Goal: Task Accomplishment & Management: Manage account settings

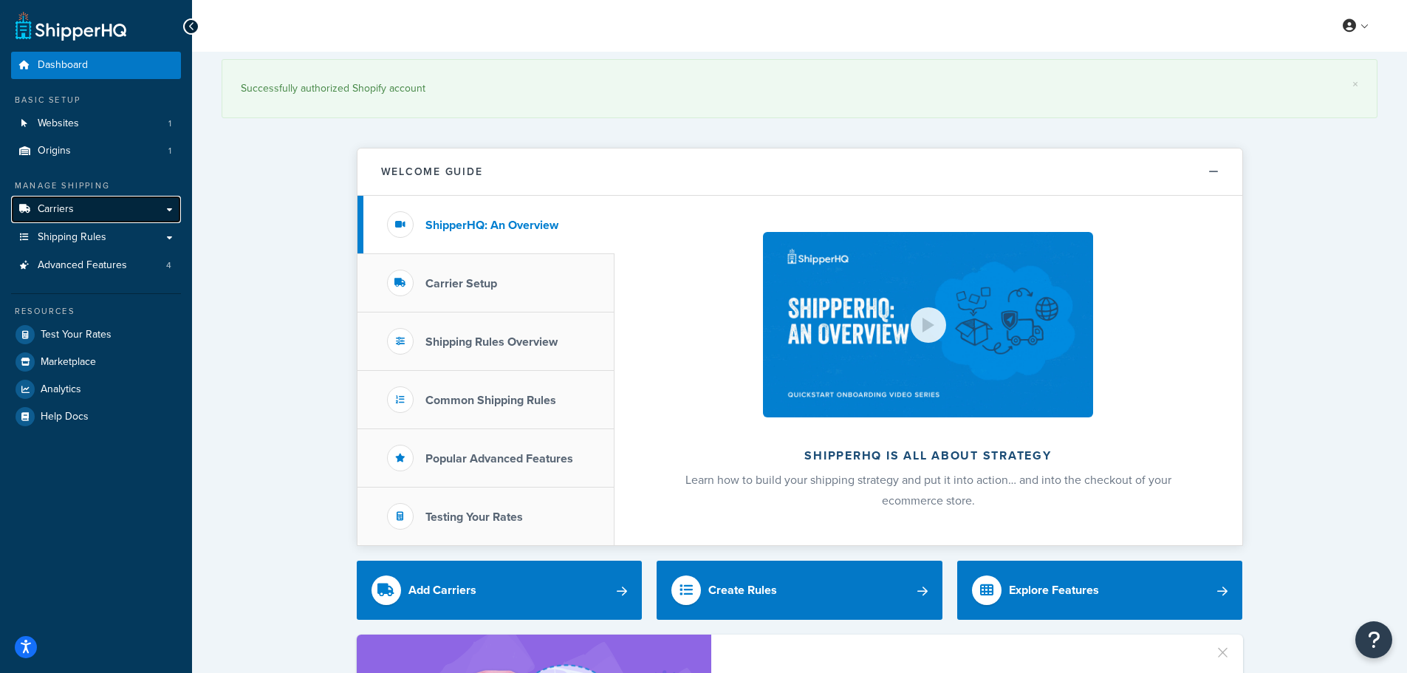
click at [78, 212] on link "Carriers" at bounding box center [96, 209] width 170 height 27
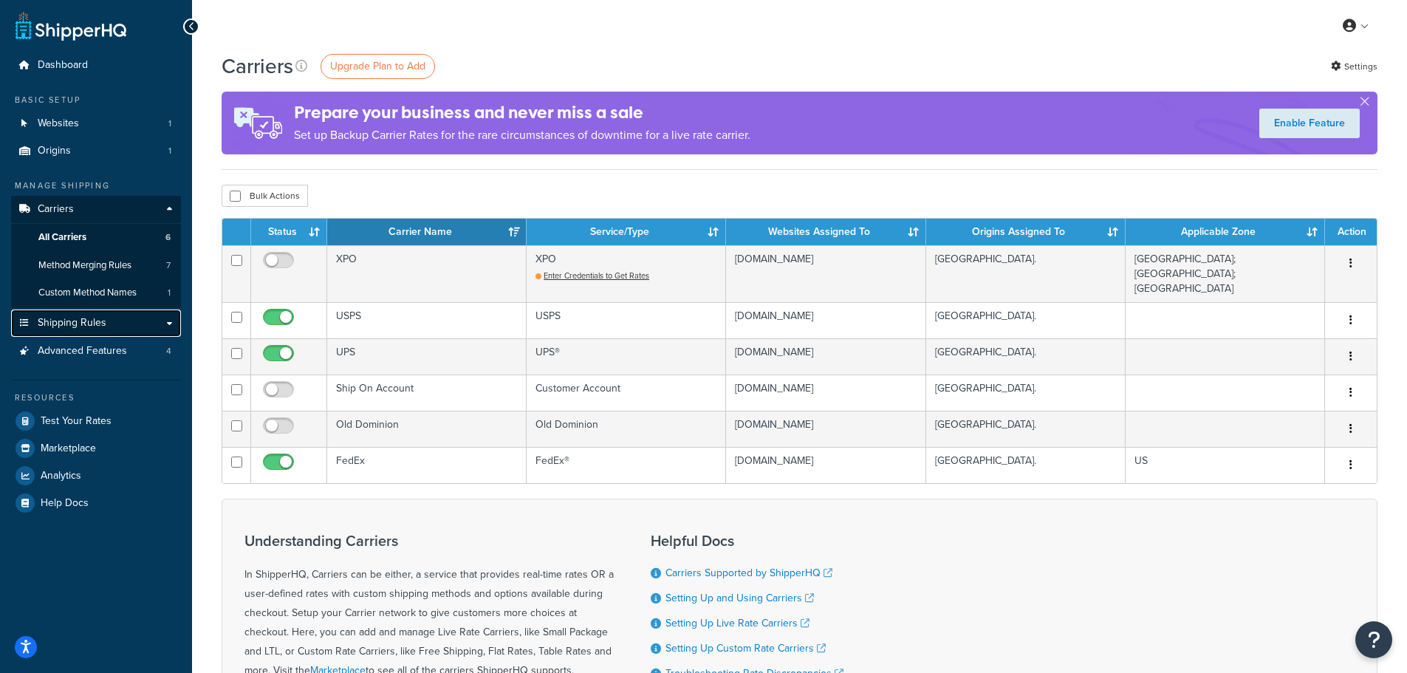
click at [79, 321] on span "Shipping Rules" at bounding box center [72, 323] width 69 height 13
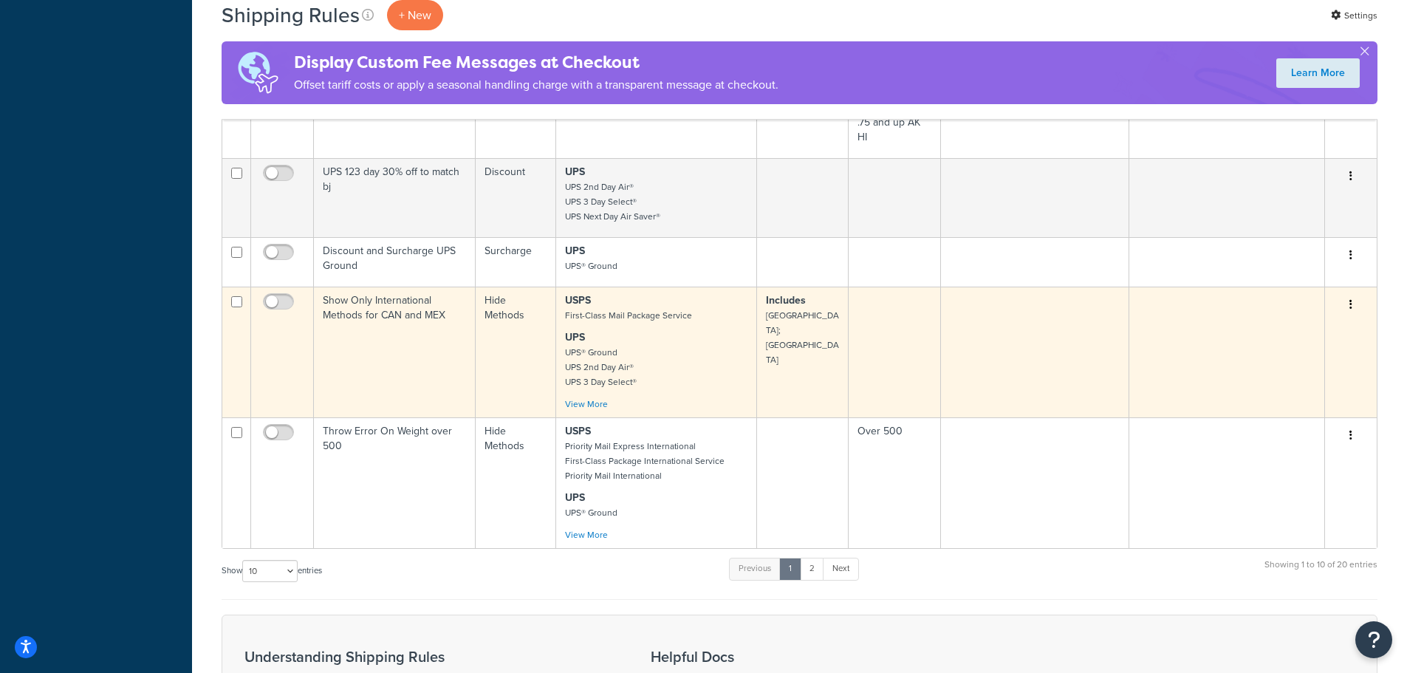
scroll to position [960, 0]
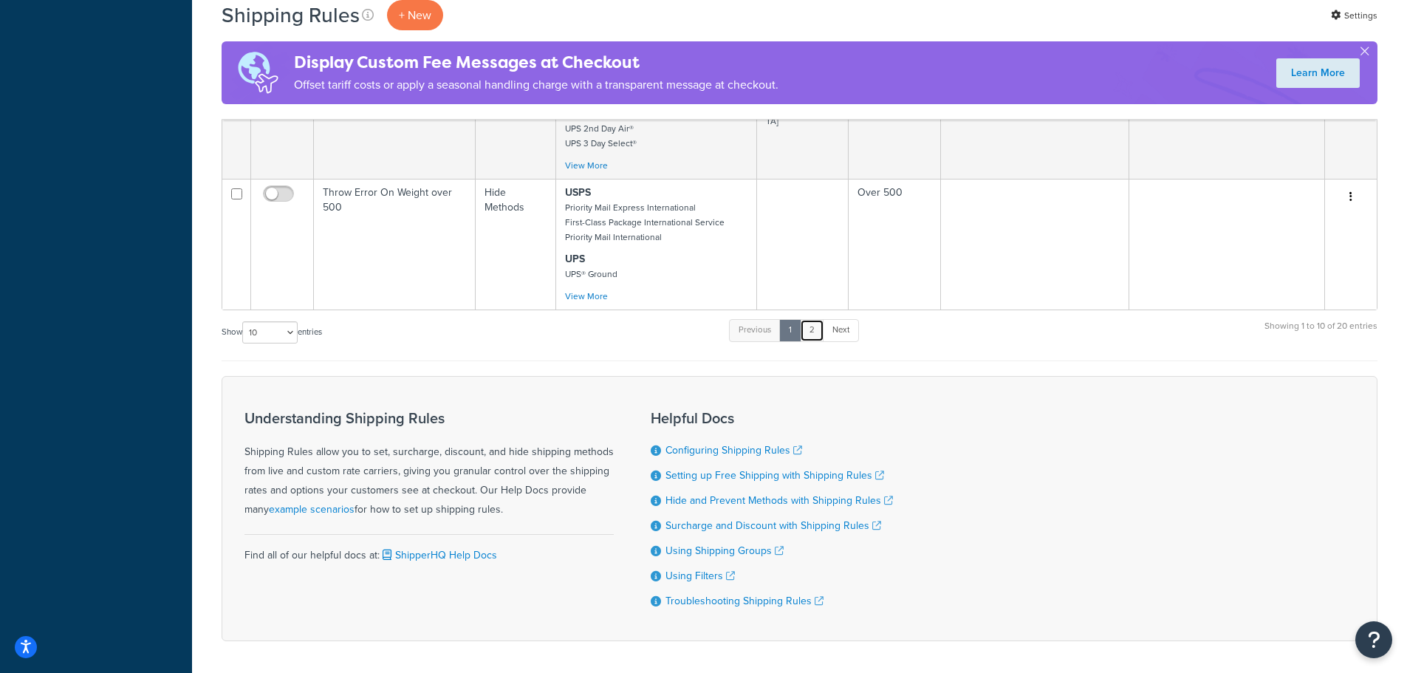
click at [816, 319] on link "2" at bounding box center [812, 330] width 24 height 22
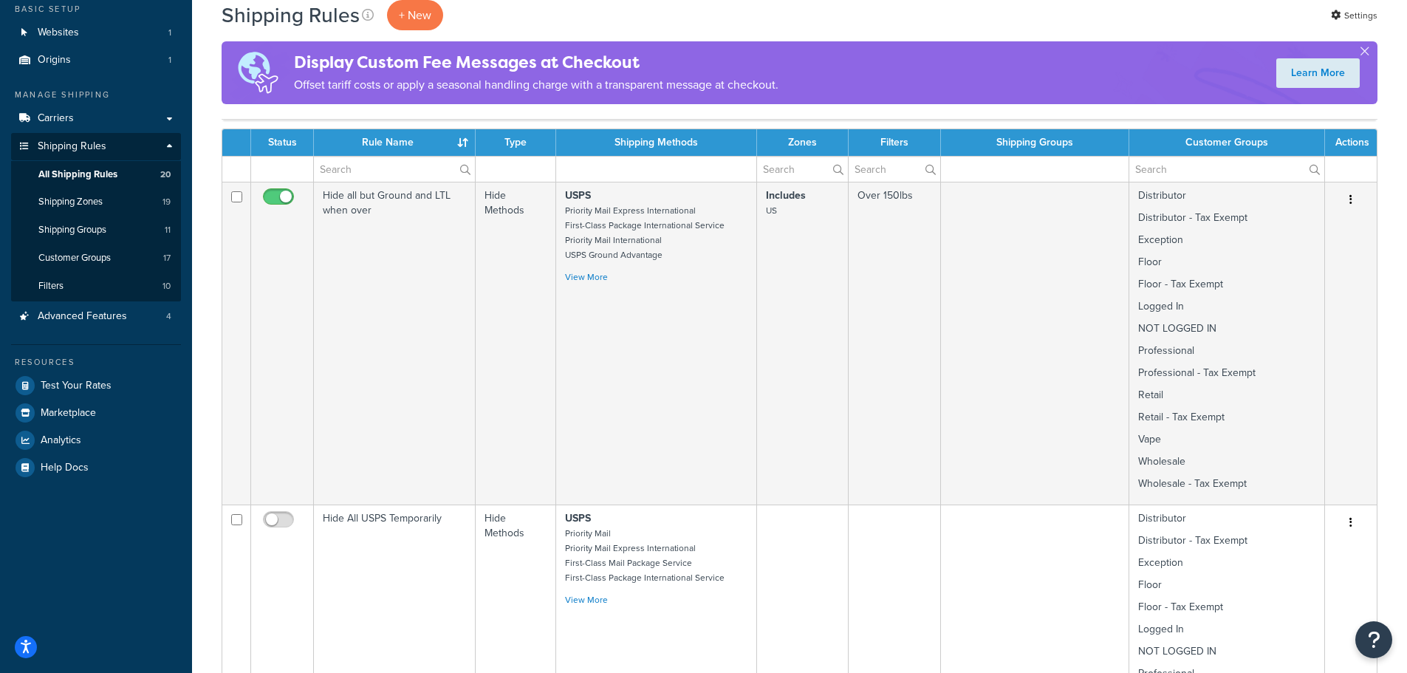
scroll to position [0, 0]
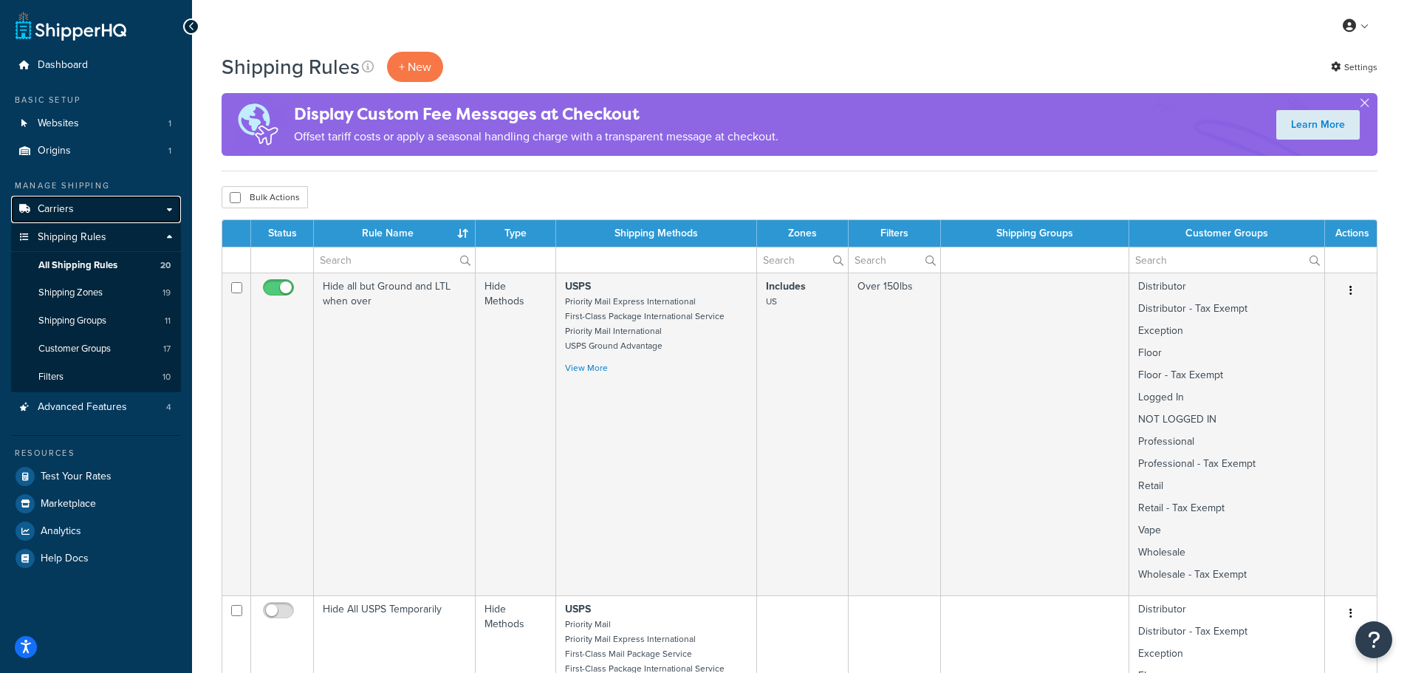
click at [66, 205] on span "Carriers" at bounding box center [56, 209] width 36 height 13
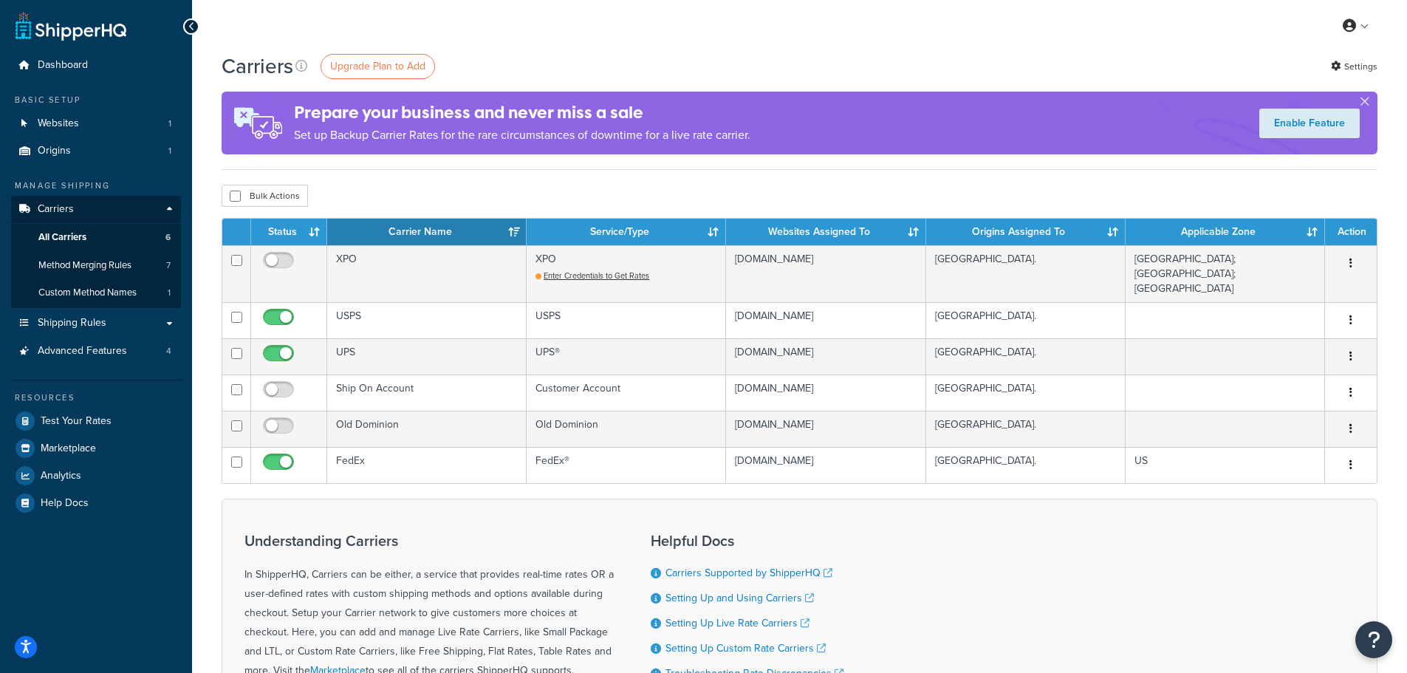
click at [536, 186] on div "Bulk Actions Duplicate Delete" at bounding box center [800, 196] width 1156 height 22
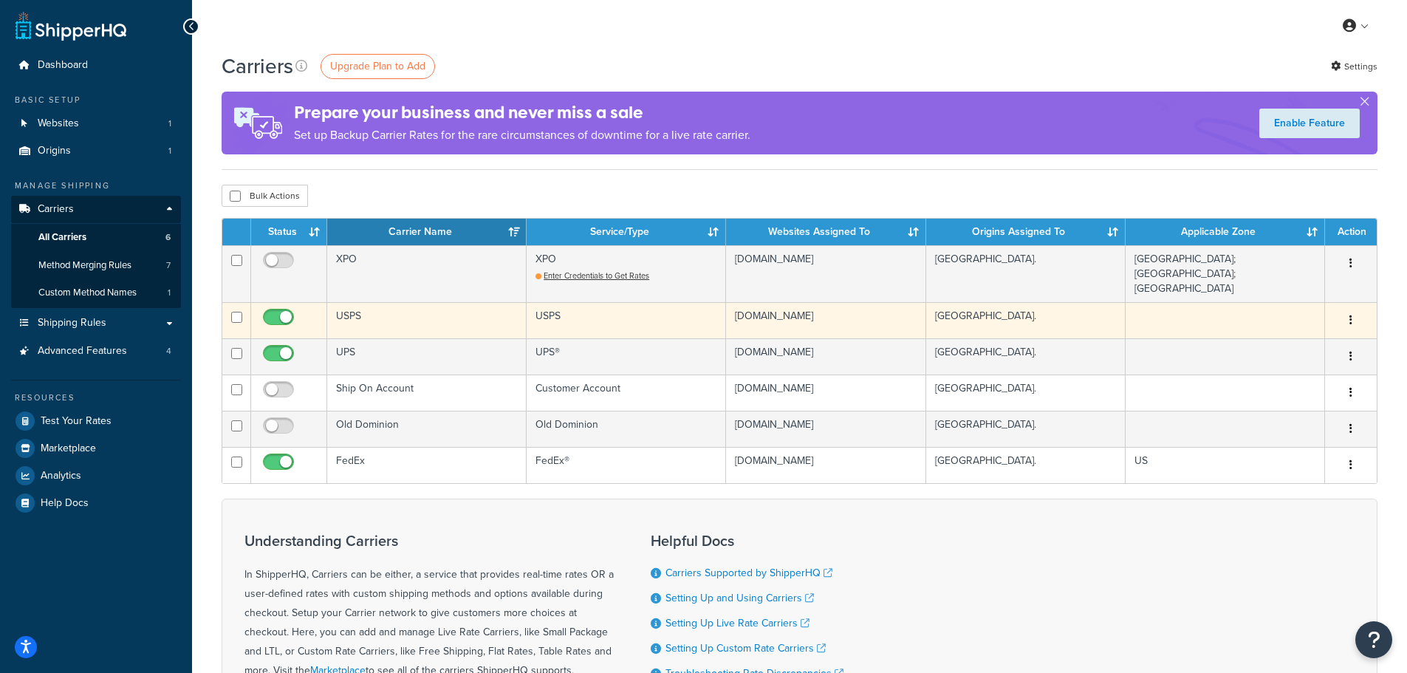
click at [552, 313] on td "USPS" at bounding box center [626, 320] width 199 height 36
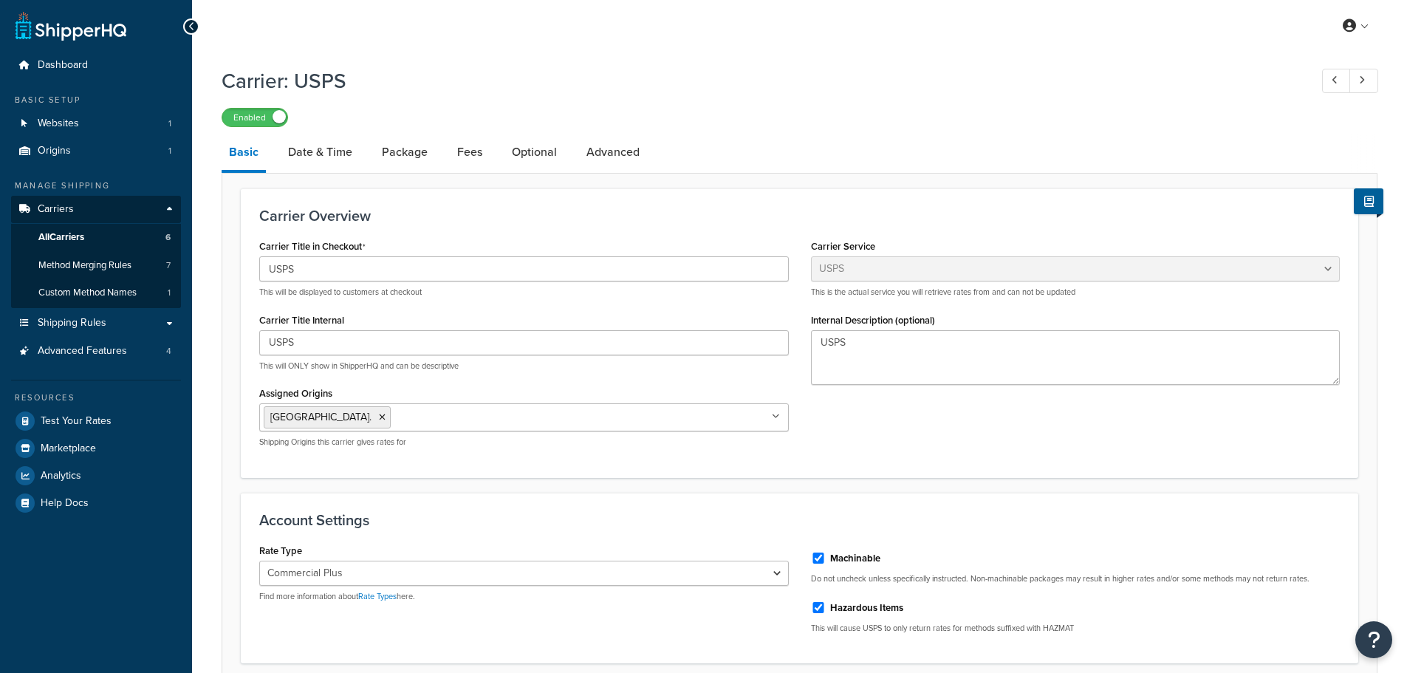
select select "usps"
select select "PLUS"
click at [96, 260] on span "Method Merging Rules" at bounding box center [84, 265] width 93 height 13
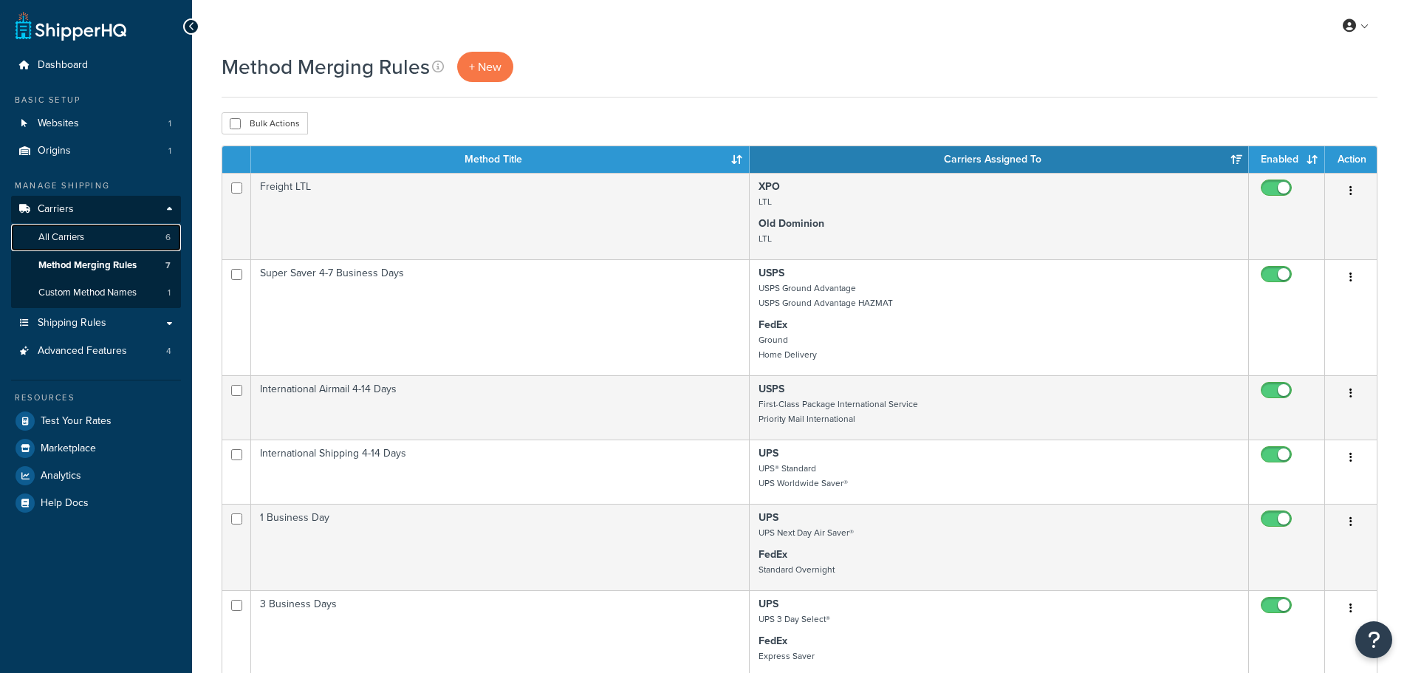
click at [78, 228] on link "All Carriers 6" at bounding box center [96, 237] width 170 height 27
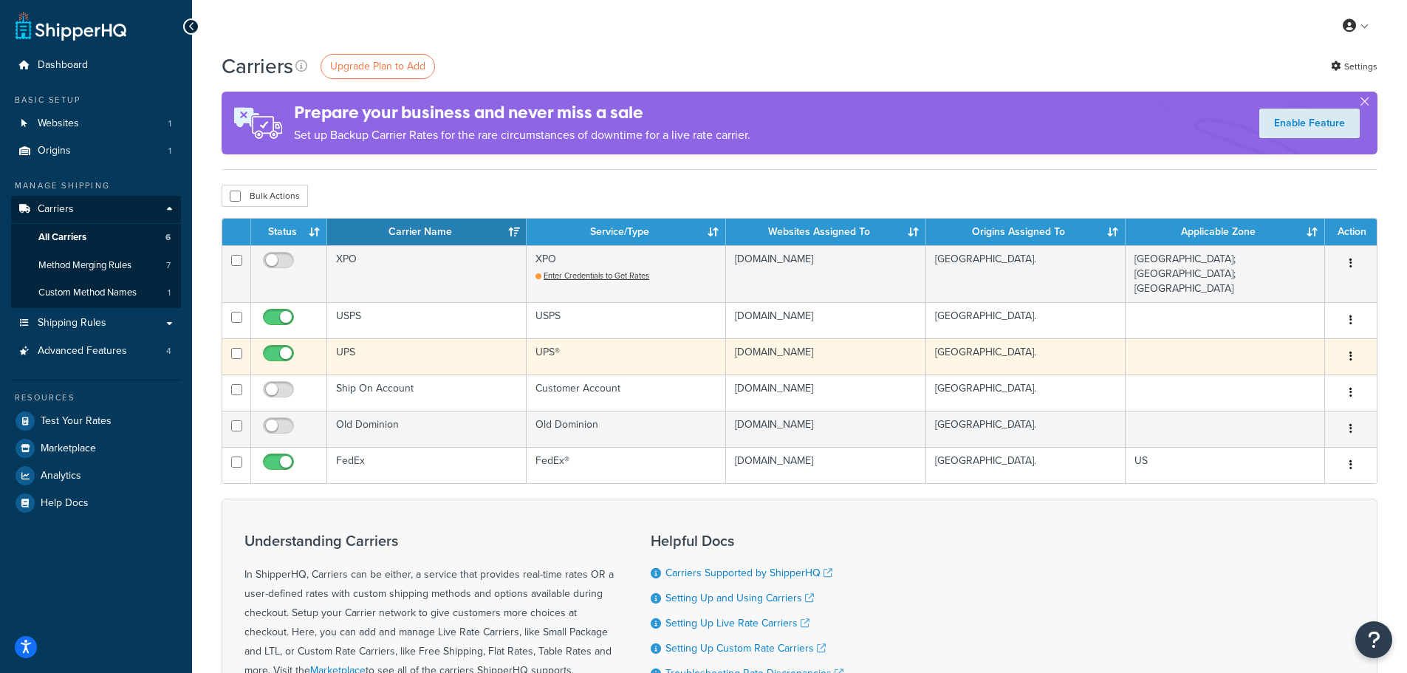
click at [470, 209] on div "Carriers Upgrade Plan to Add Settings Prepare your business and never miss a sa…" at bounding box center [799, 437] width 1215 height 771
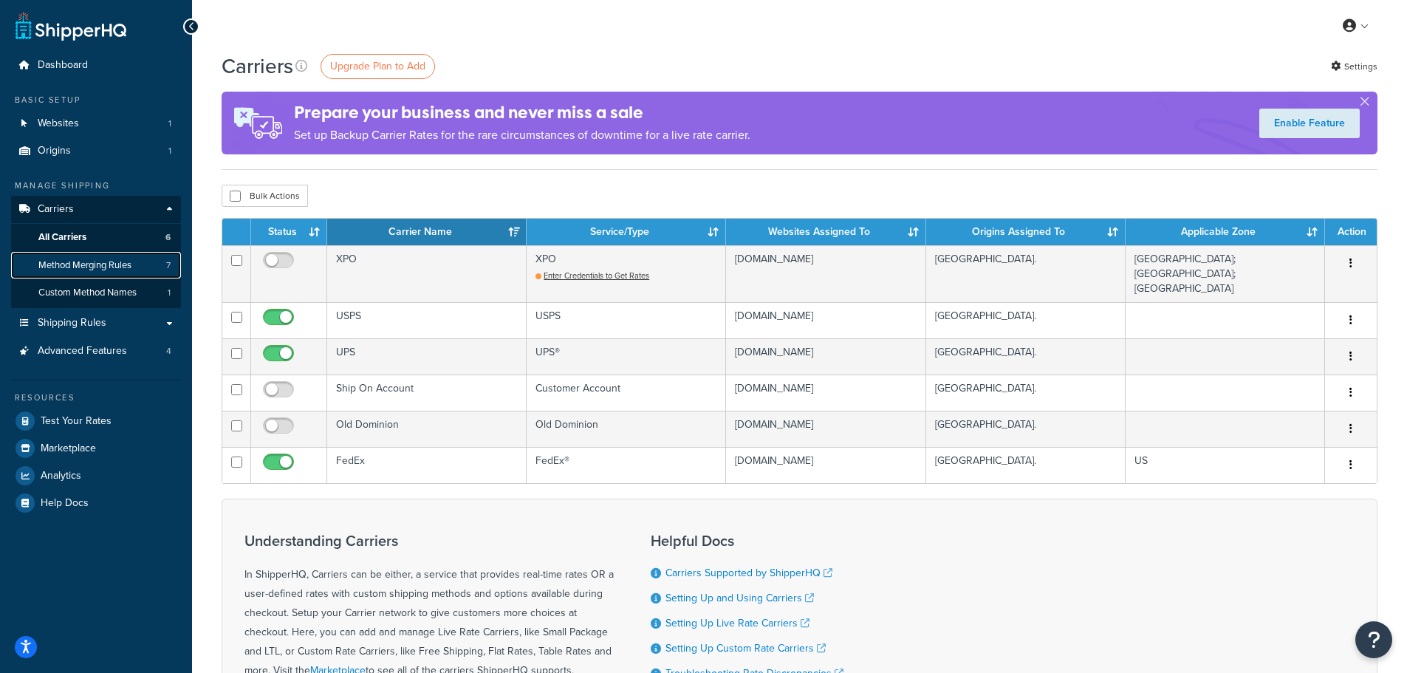
click at [58, 269] on span "Method Merging Rules" at bounding box center [84, 265] width 93 height 13
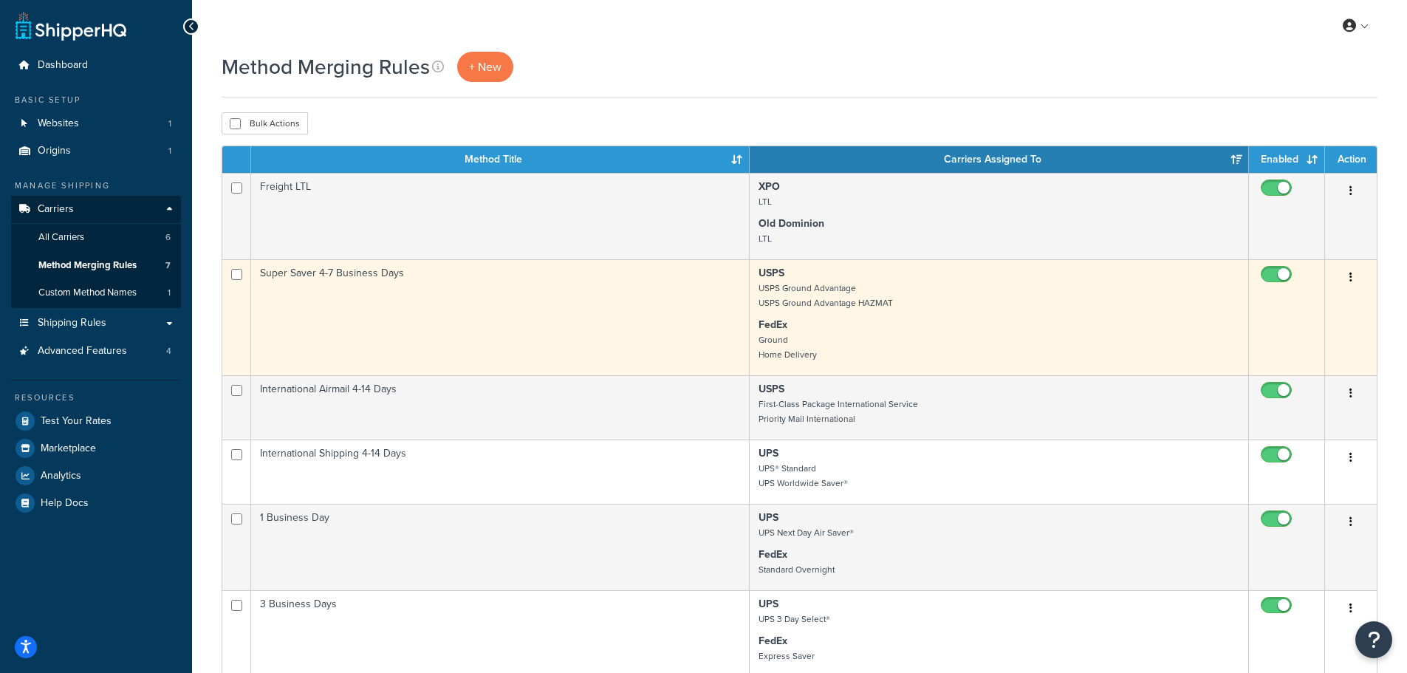
click at [586, 276] on td "Super Saver 4-7 Business Days" at bounding box center [500, 317] width 499 height 116
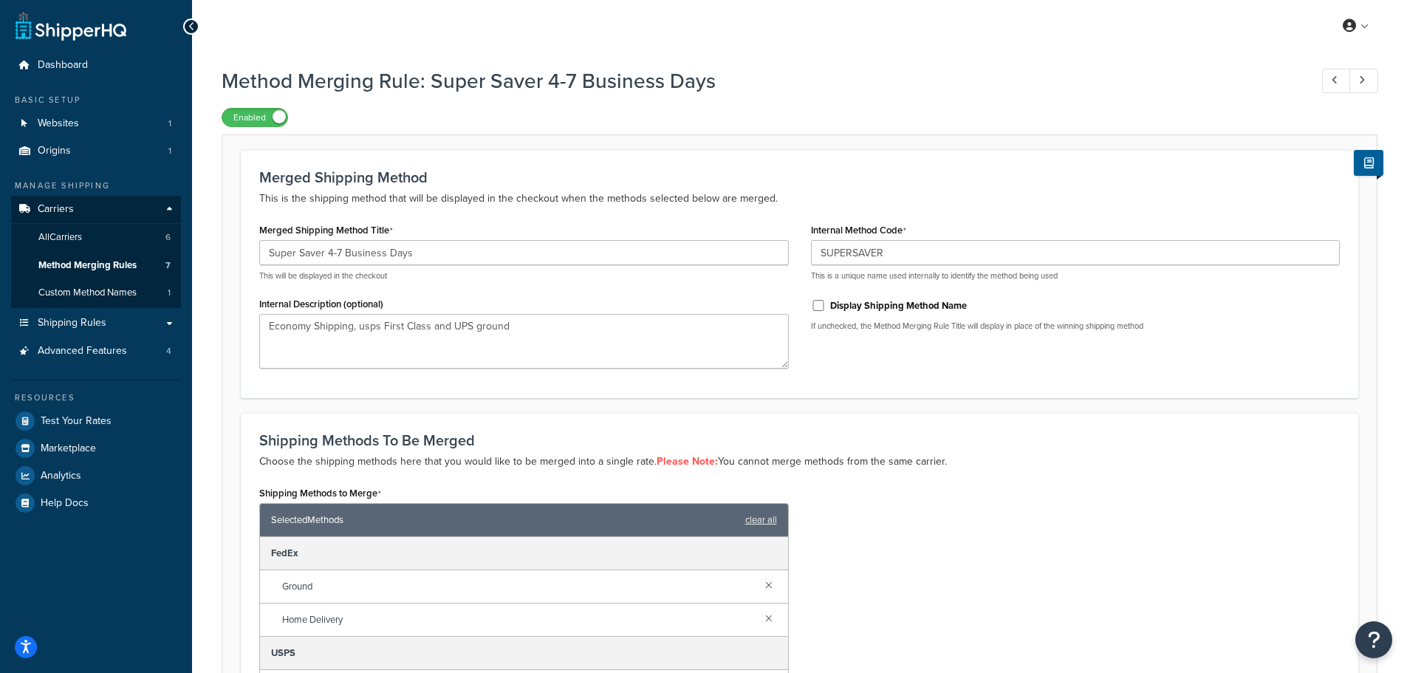
click at [193, 25] on icon at bounding box center [191, 26] width 7 height 10
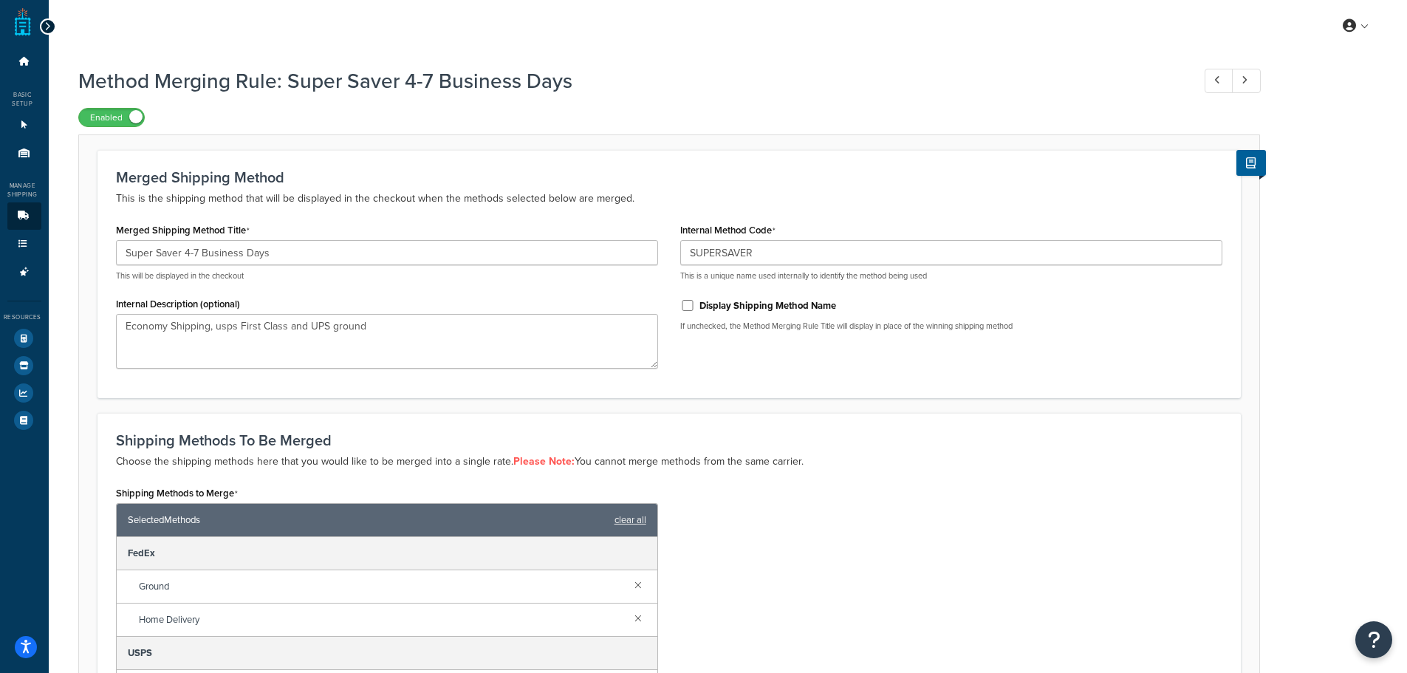
click at [47, 24] on icon at bounding box center [47, 26] width 7 height 10
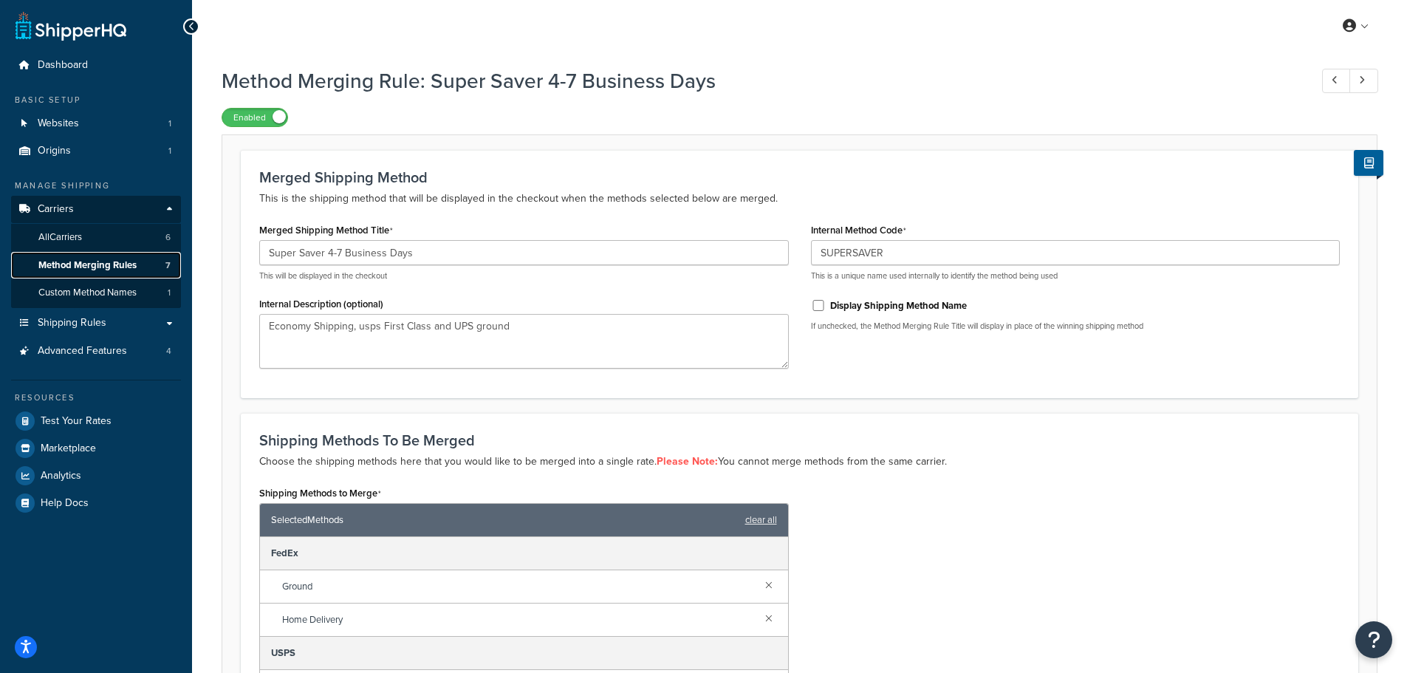
click at [85, 265] on span "Method Merging Rules" at bounding box center [87, 265] width 98 height 13
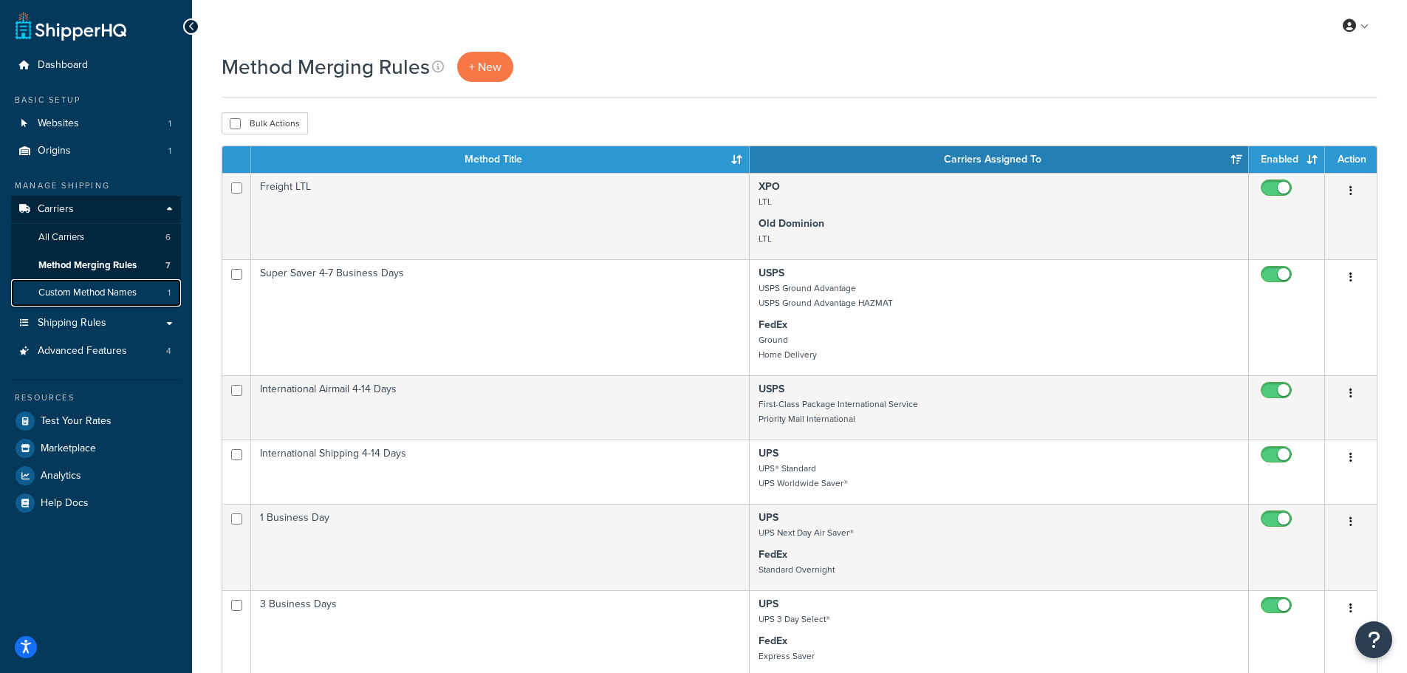
click at [89, 292] on span "Custom Method Names" at bounding box center [87, 293] width 98 height 13
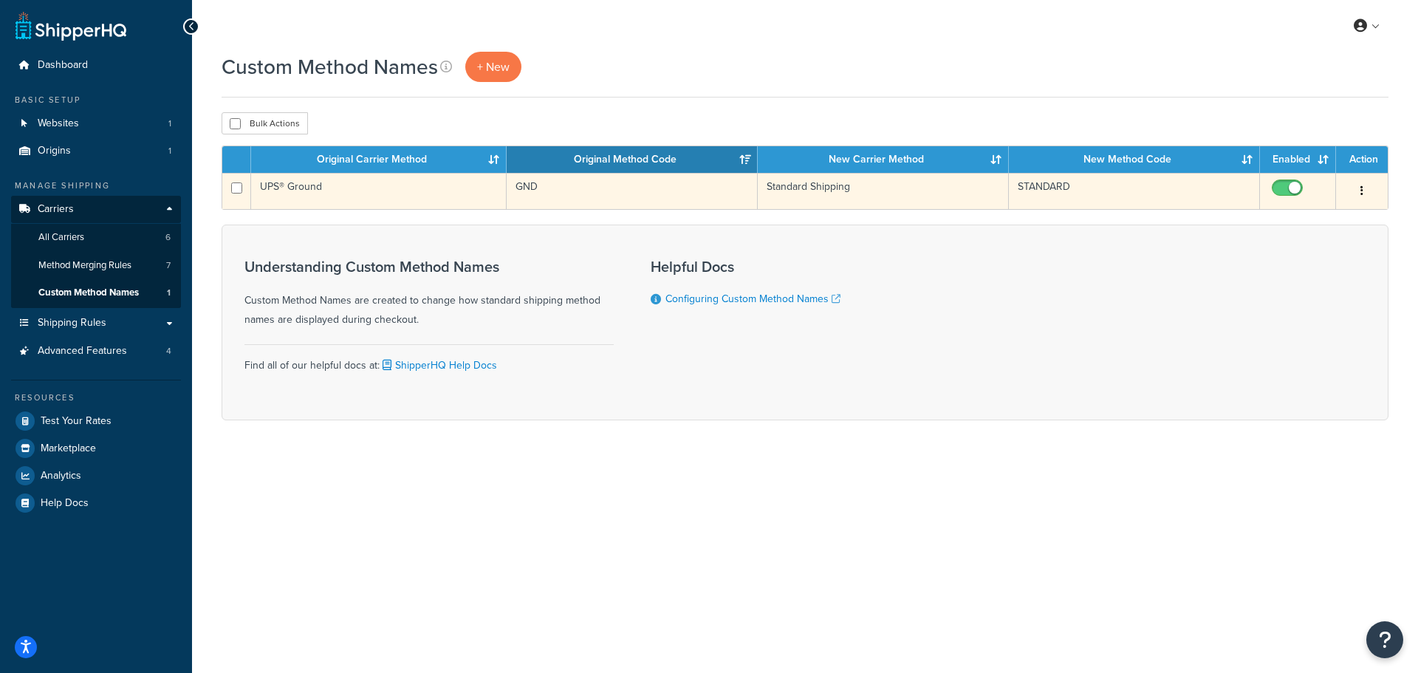
click at [313, 185] on td "UPS® Ground" at bounding box center [379, 191] width 256 height 36
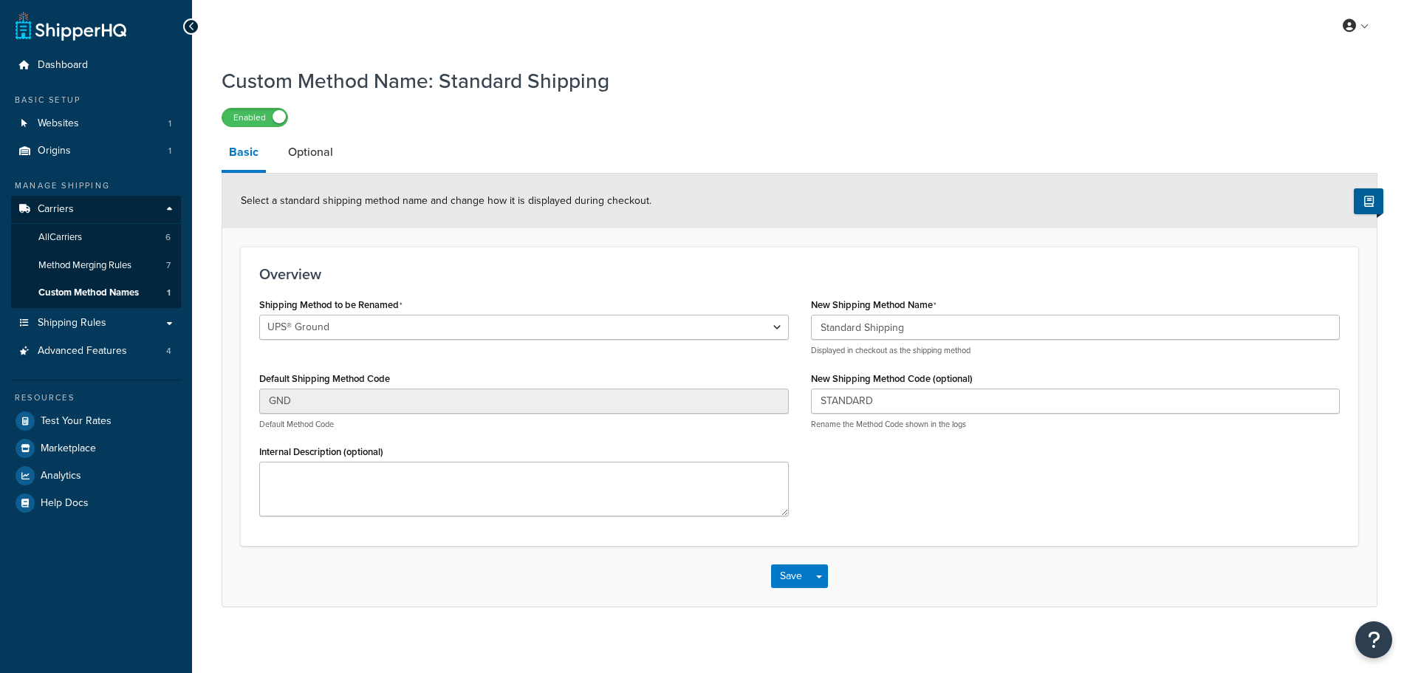
select select "670000"
click at [329, 160] on link "Optional" at bounding box center [311, 151] width 60 height 35
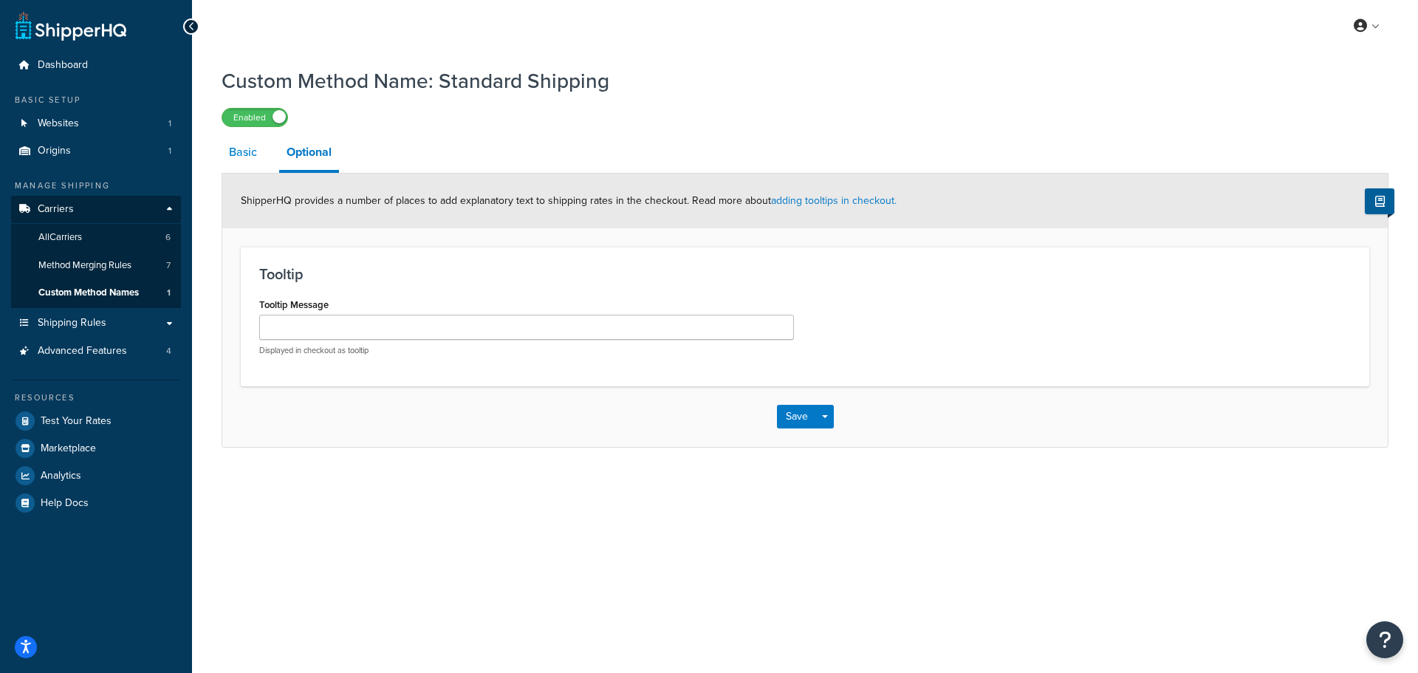
click at [252, 164] on link "Basic" at bounding box center [243, 151] width 43 height 35
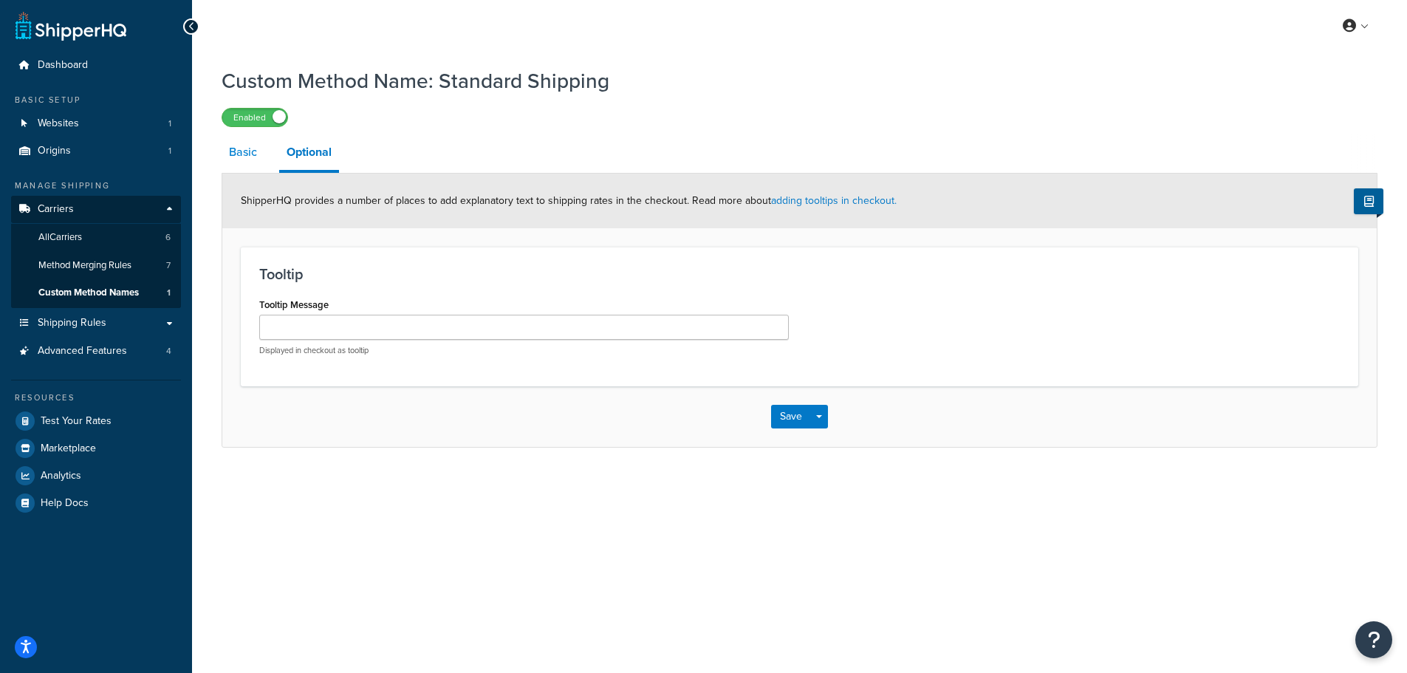
select select "670000"
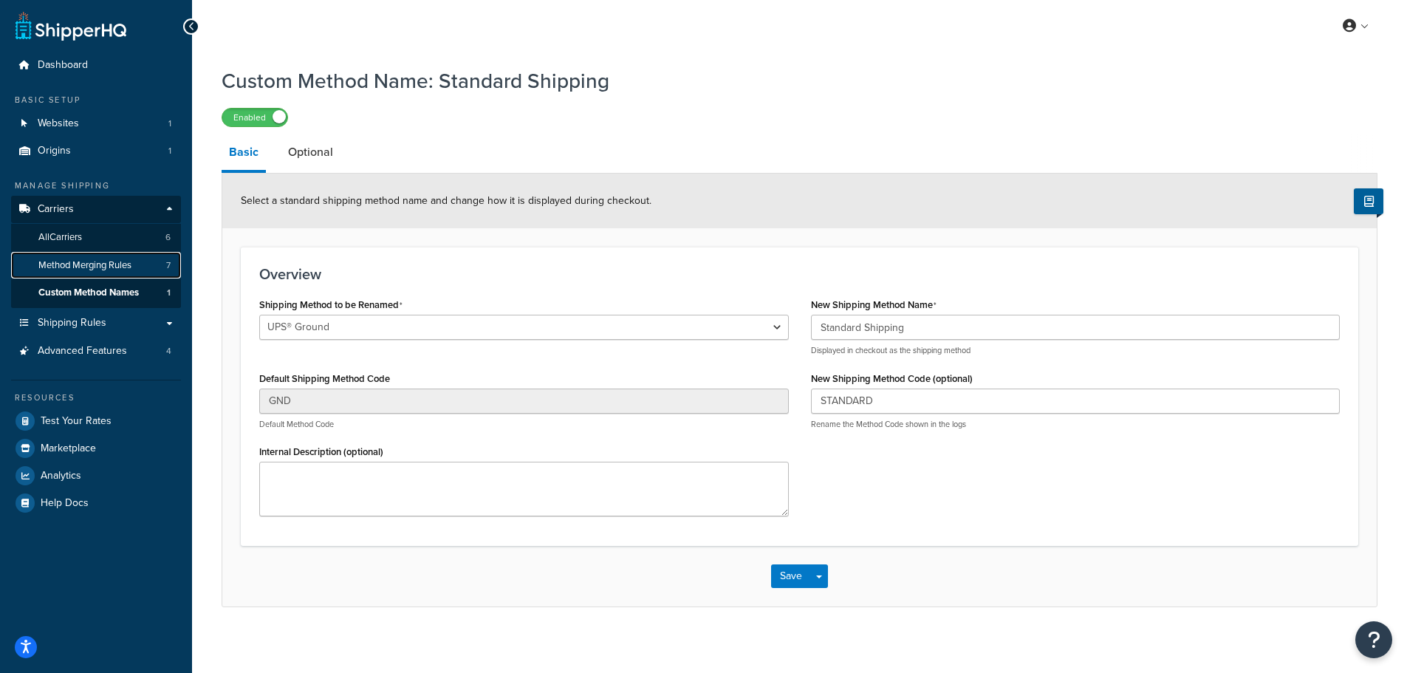
click at [103, 259] on span "Method Merging Rules" at bounding box center [84, 265] width 93 height 13
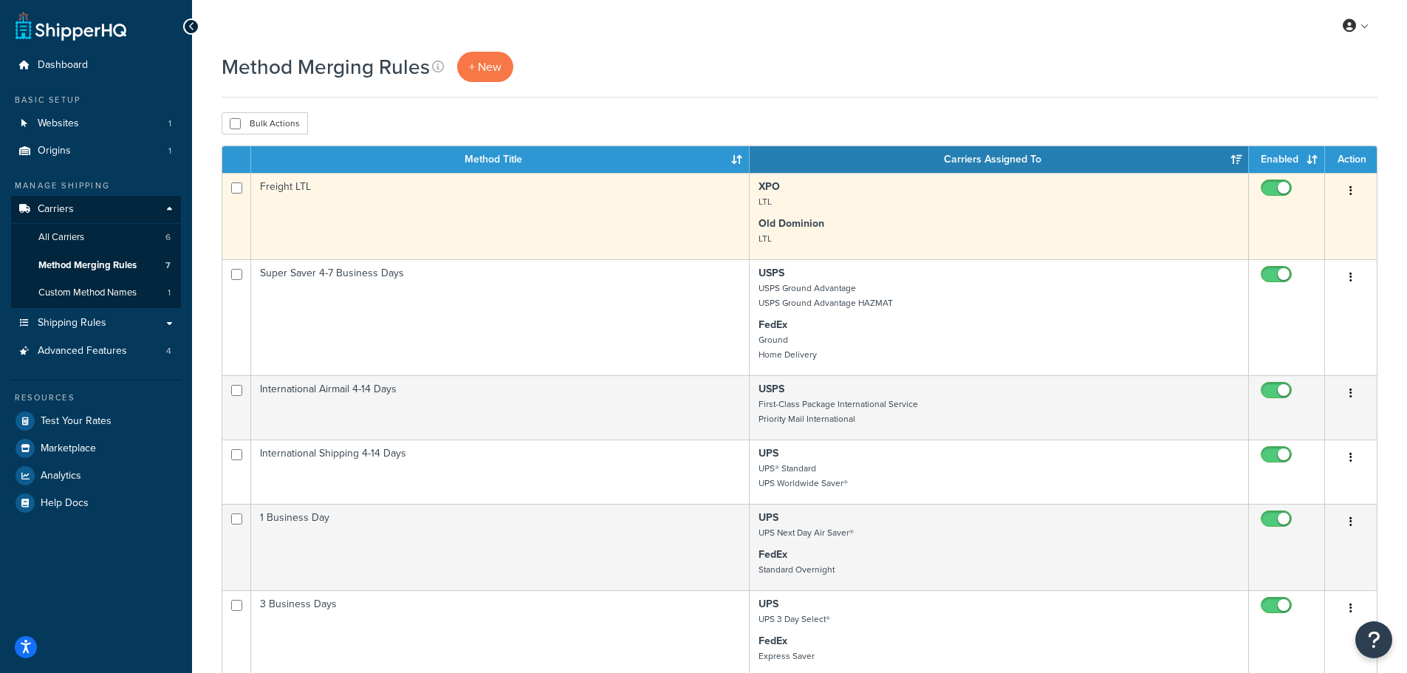
click at [285, 194] on td "Freight LTL" at bounding box center [500, 216] width 499 height 86
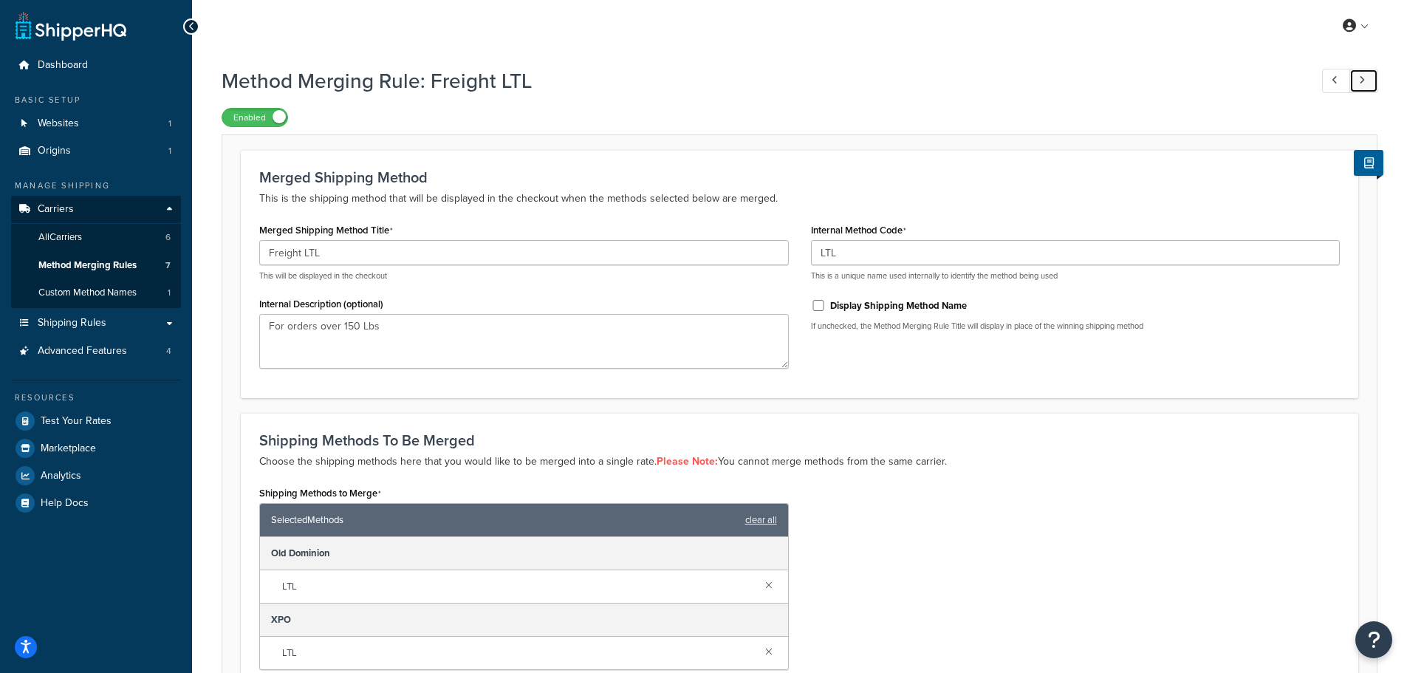
drag, startPoint x: 1367, startPoint y: 78, endPoint x: 771, endPoint y: 71, distance: 595.5
click at [1367, 78] on link at bounding box center [1364, 81] width 29 height 24
type input "International Shipping 4-14 Days"
type input "INTLGROUND"
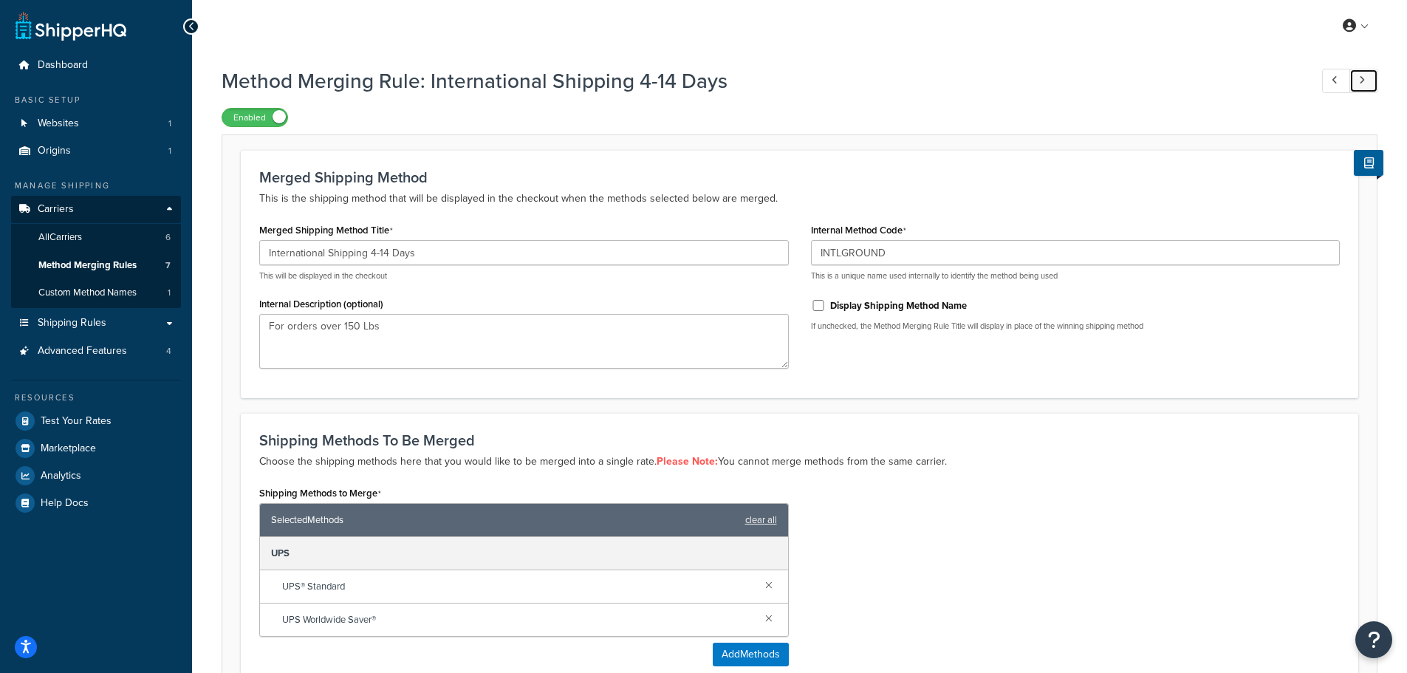
click at [1358, 81] on link at bounding box center [1364, 81] width 29 height 24
type input "Super Saver 4-7 Business Days"
type input "SUPERSAVER"
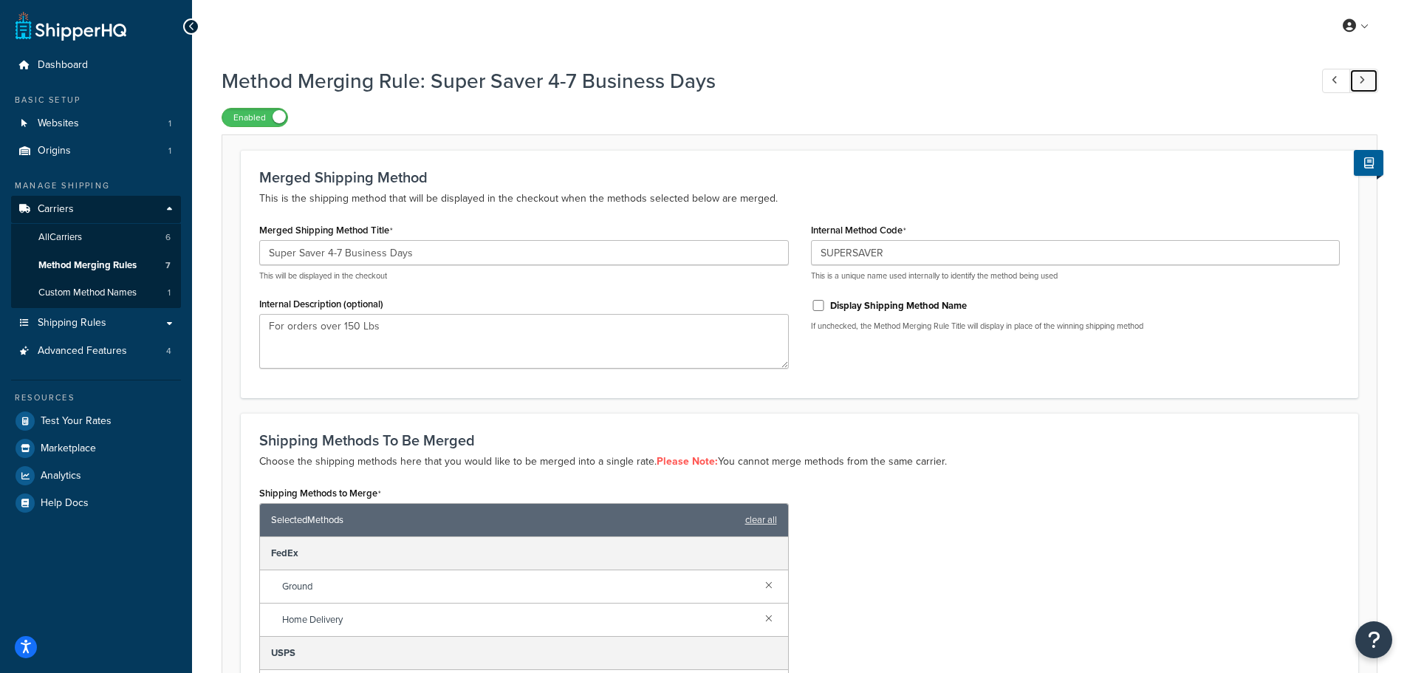
click at [1356, 78] on link at bounding box center [1364, 81] width 29 height 24
type input "3 Business Days"
type input "3DAY"
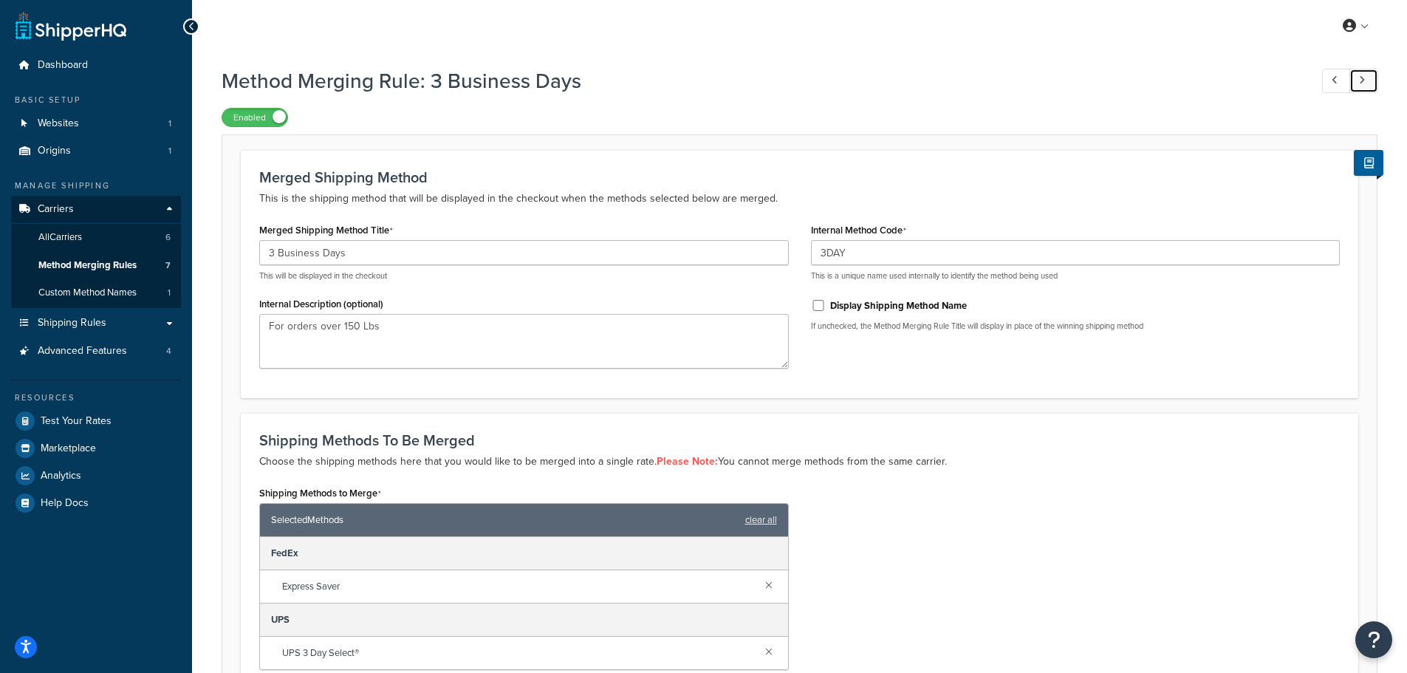
click at [1367, 85] on link at bounding box center [1364, 81] width 29 height 24
type input "1 Business Day"
type input "1DAY"
click at [1359, 78] on icon at bounding box center [1362, 80] width 6 height 10
type input "2 Business Days"
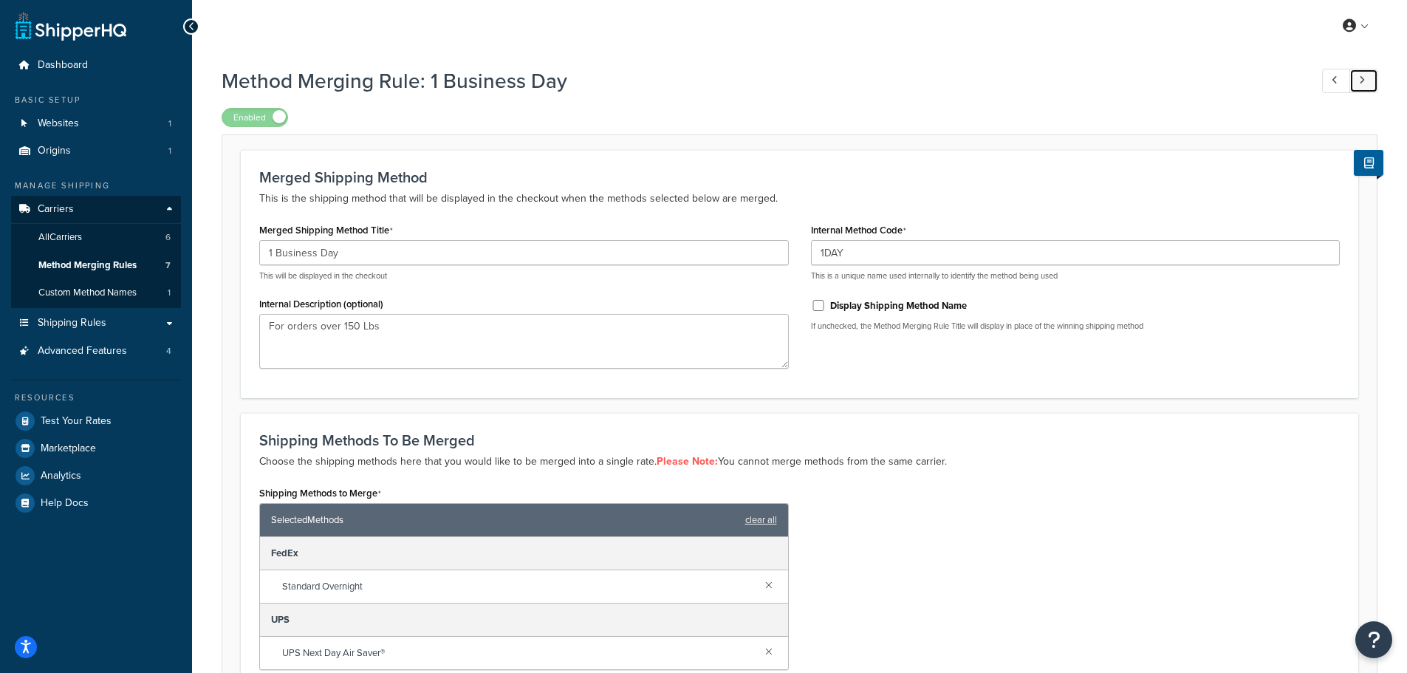
type input "2DAY"
click at [1367, 81] on link at bounding box center [1364, 81] width 29 height 24
type input "International Airmail 4-14 Days"
type input "IntMail414"
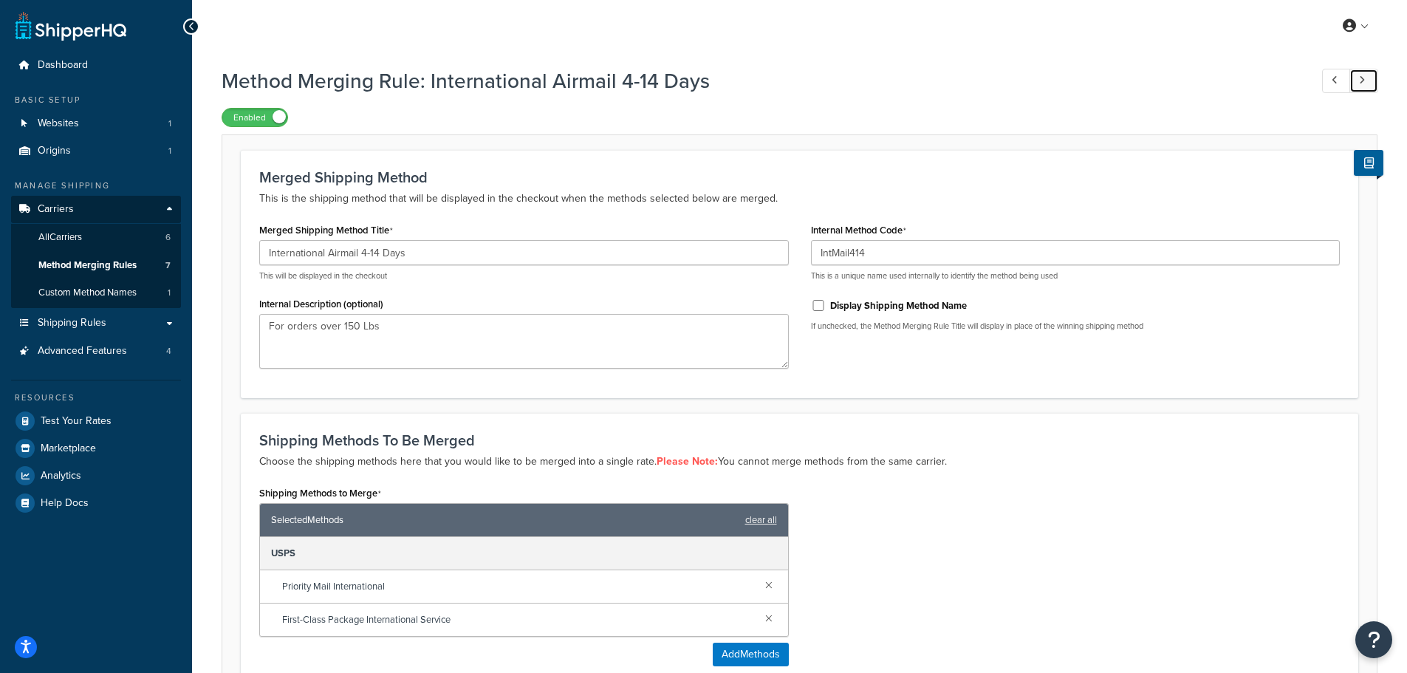
drag, startPoint x: 1371, startPoint y: 80, endPoint x: 770, endPoint y: 75, distance: 601.4
click at [1371, 80] on link at bounding box center [1364, 81] width 29 height 24
type input "Freight LTL"
type input "LTL"
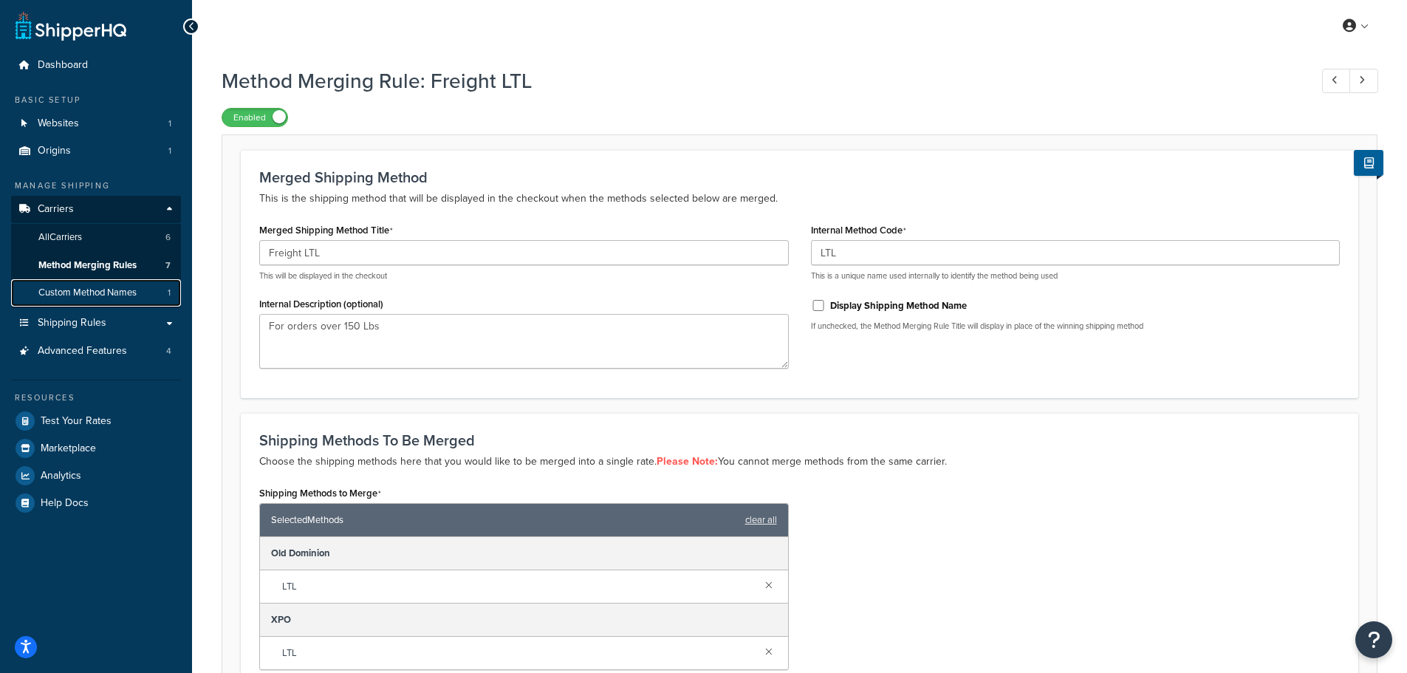
click at [102, 284] on link "Custom Method Names 1" at bounding box center [96, 292] width 170 height 27
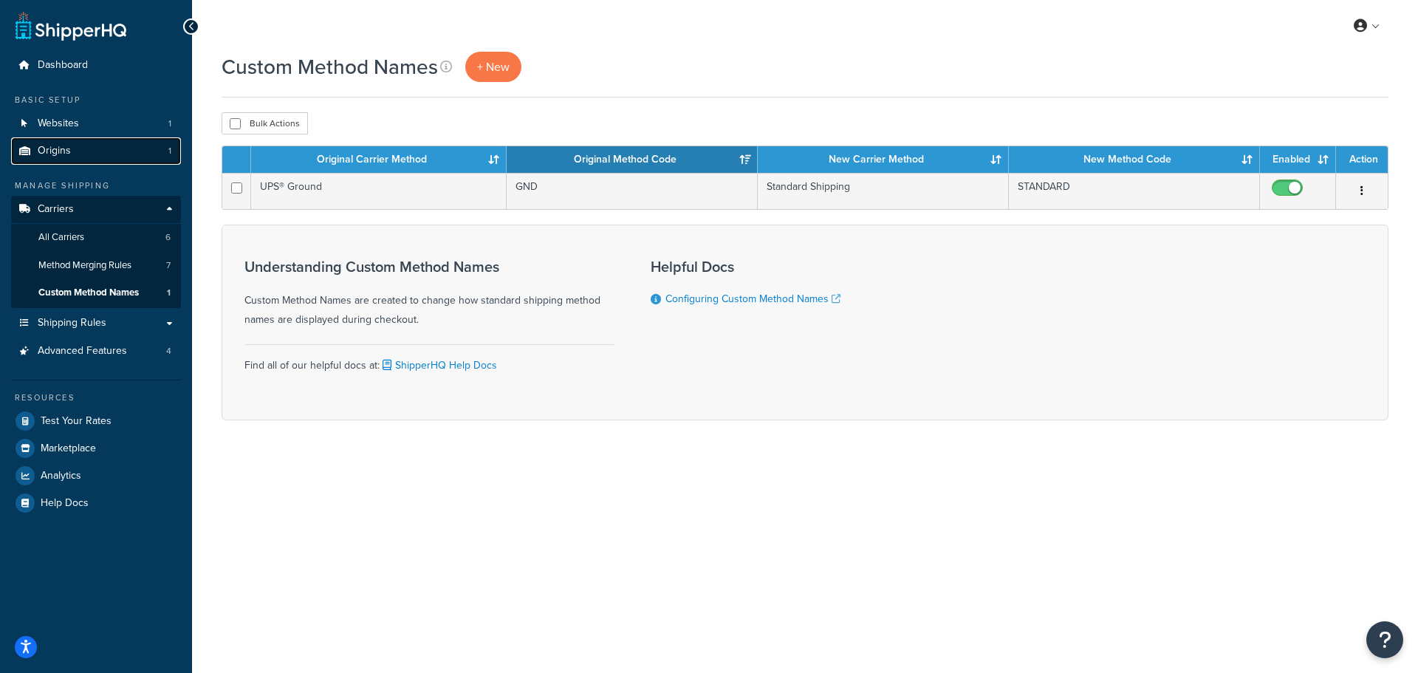
click at [60, 158] on link "Origins 1" at bounding box center [96, 150] width 170 height 27
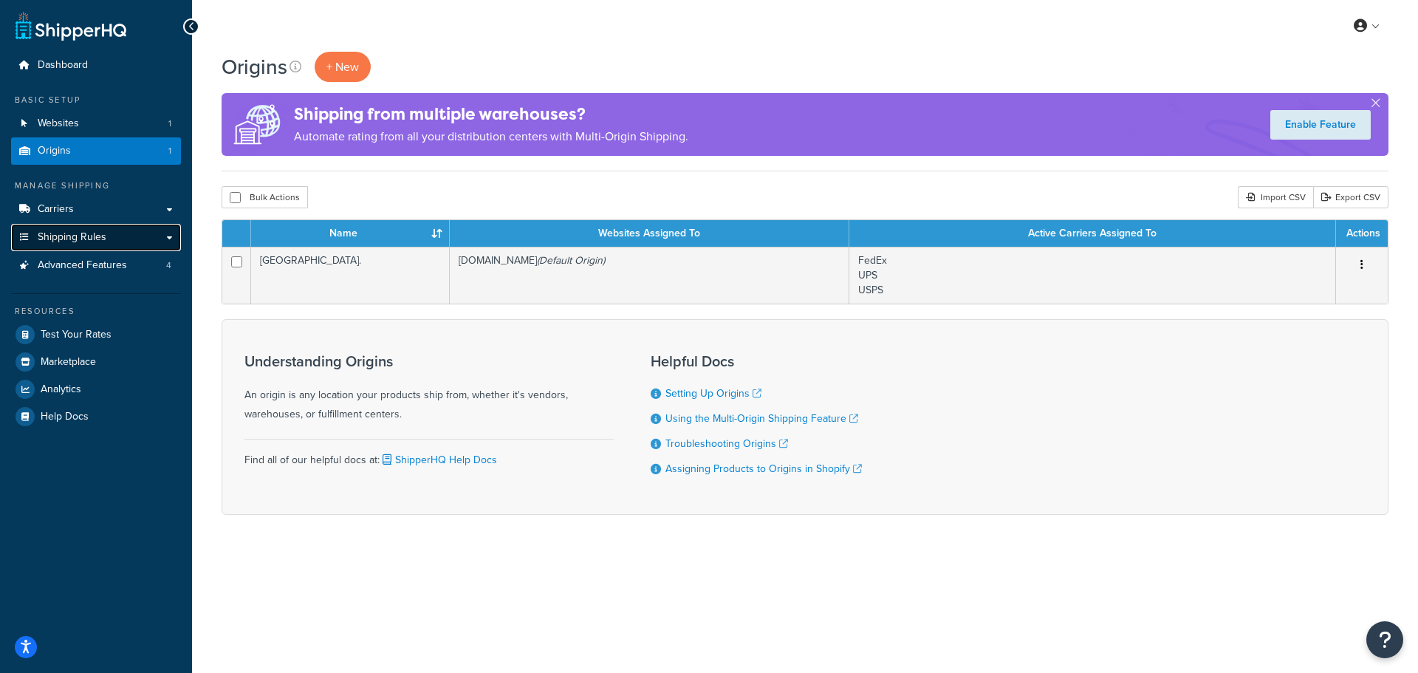
click at [66, 247] on link "Shipping Rules" at bounding box center [96, 237] width 170 height 27
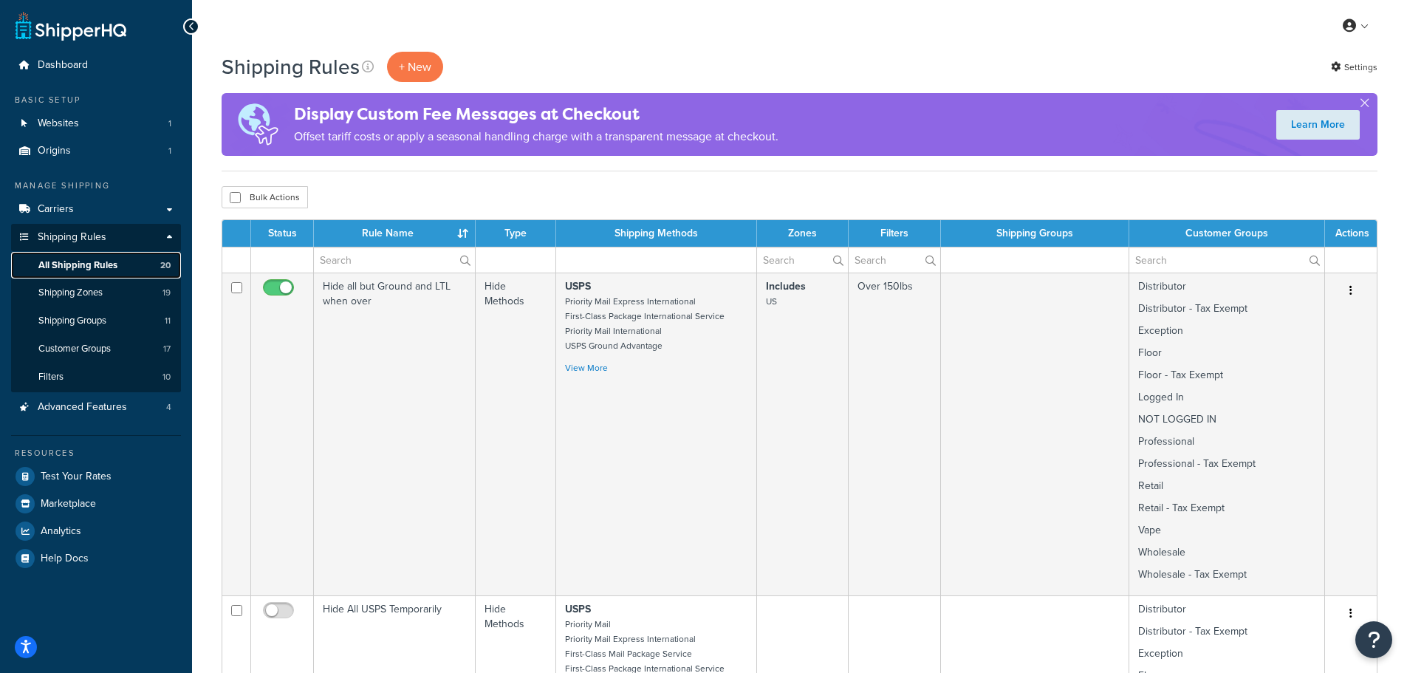
click at [69, 260] on span "All Shipping Rules" at bounding box center [77, 265] width 79 height 13
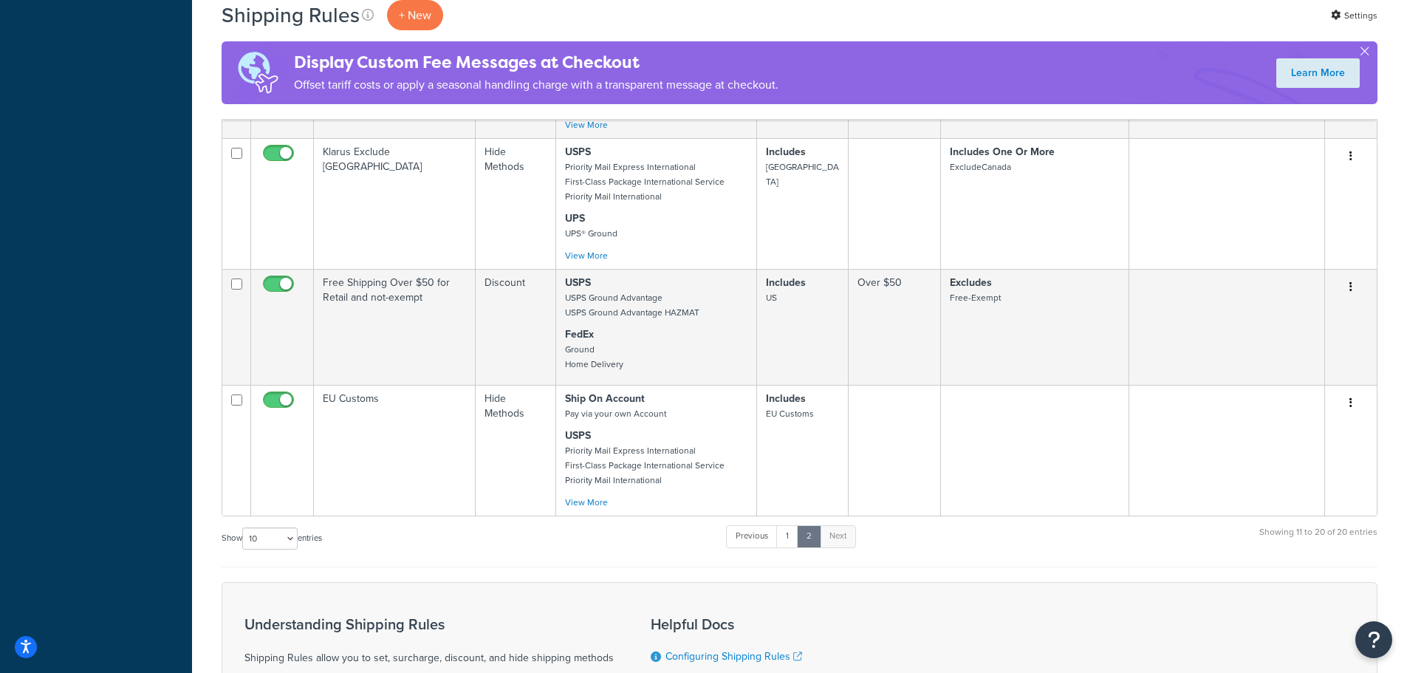
scroll to position [1404, 0]
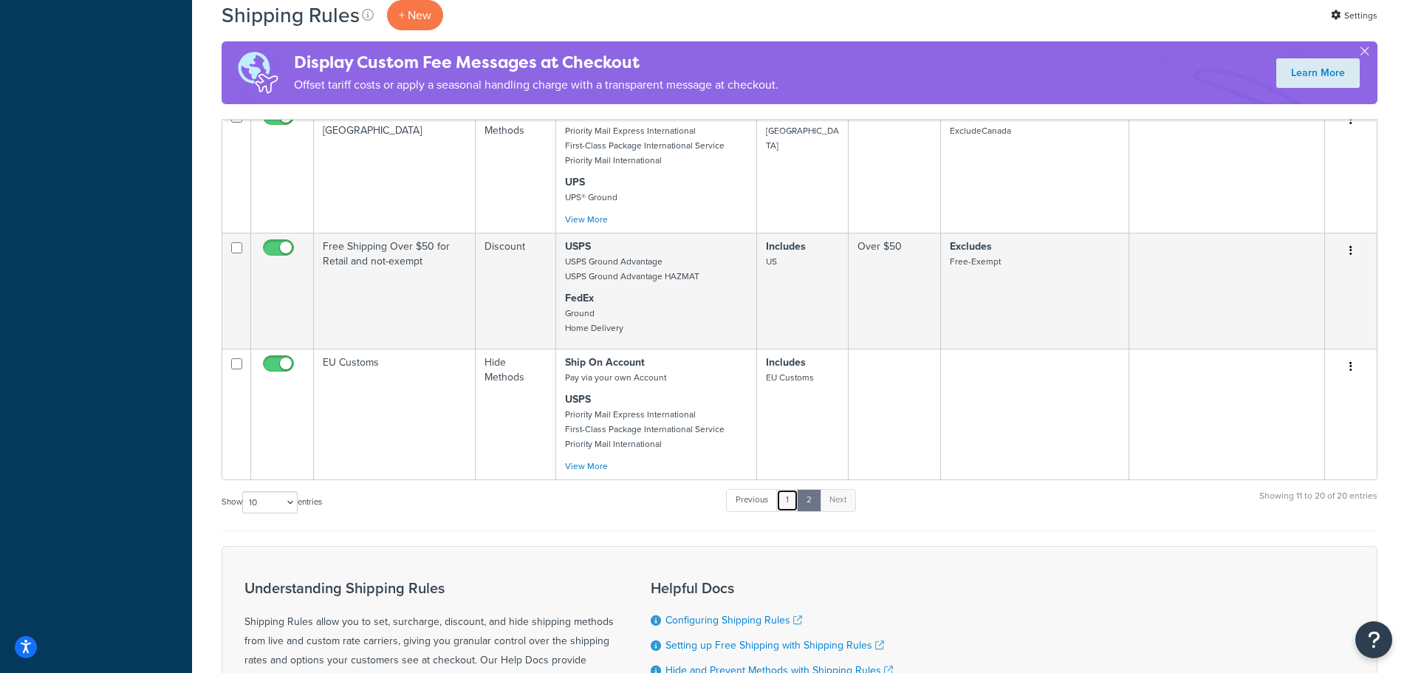
click at [788, 505] on link "1" at bounding box center [787, 500] width 22 height 22
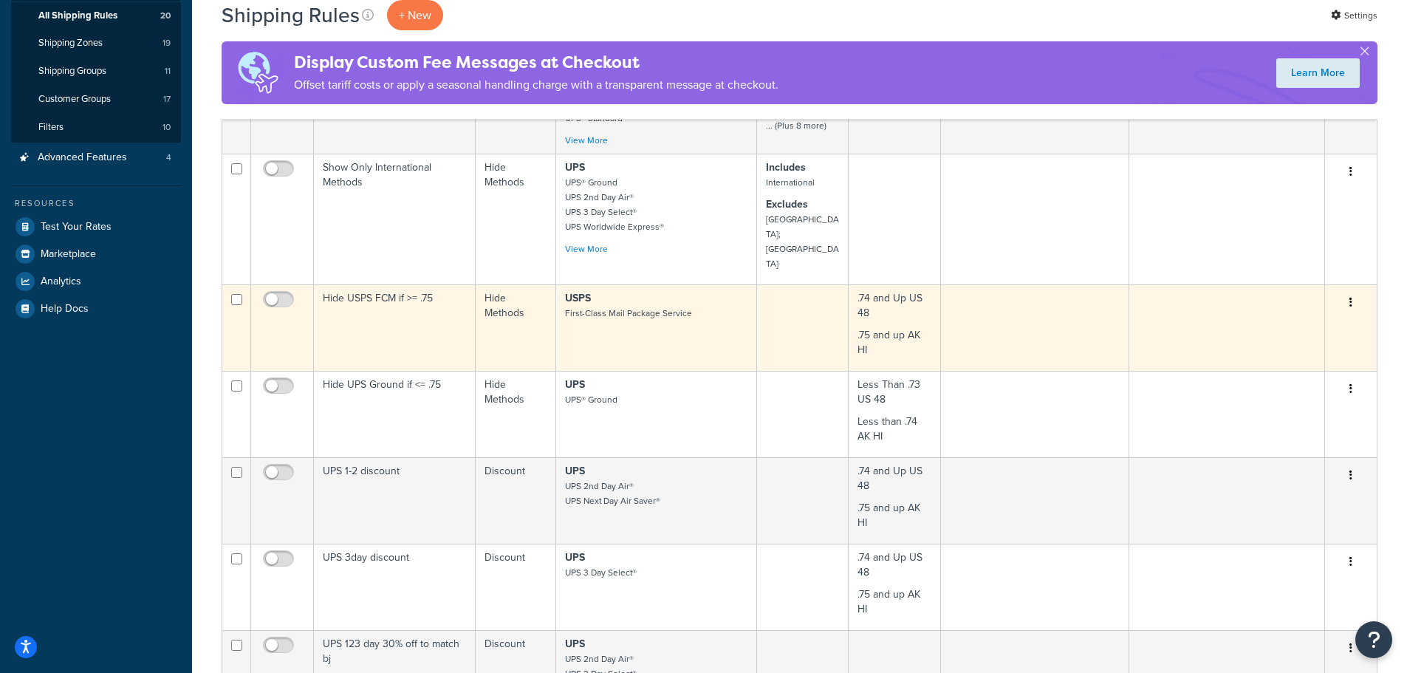
scroll to position [262, 0]
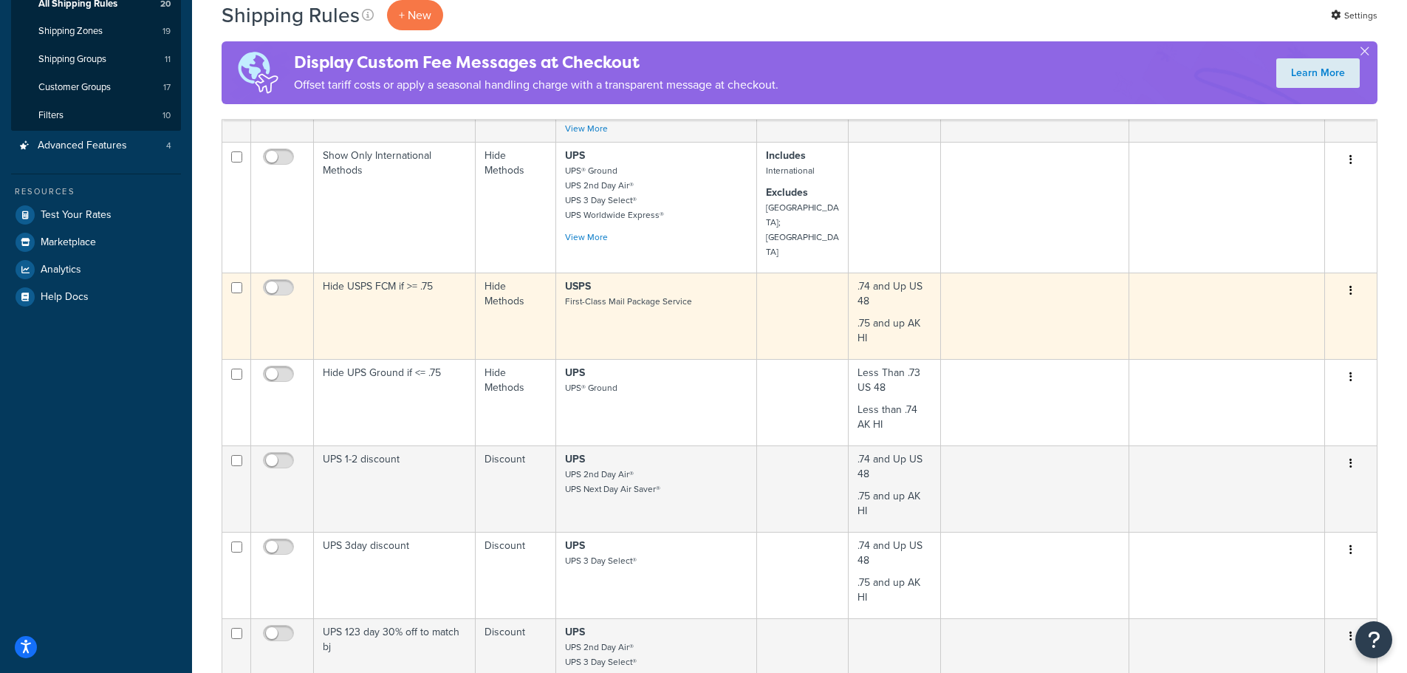
click at [358, 307] on td "Hide USPS FCM if >= .75" at bounding box center [395, 316] width 162 height 86
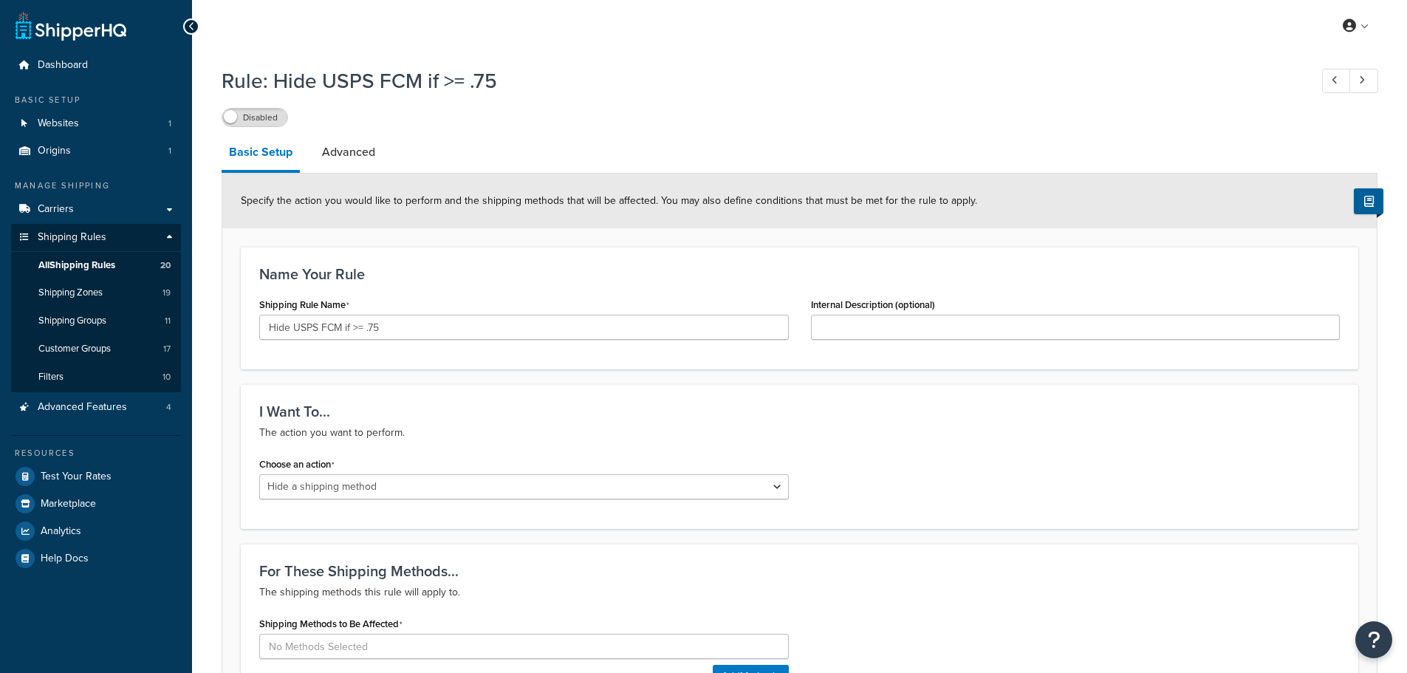
select select "HIDE"
click at [103, 318] on span "Shipping Groups" at bounding box center [72, 321] width 68 height 13
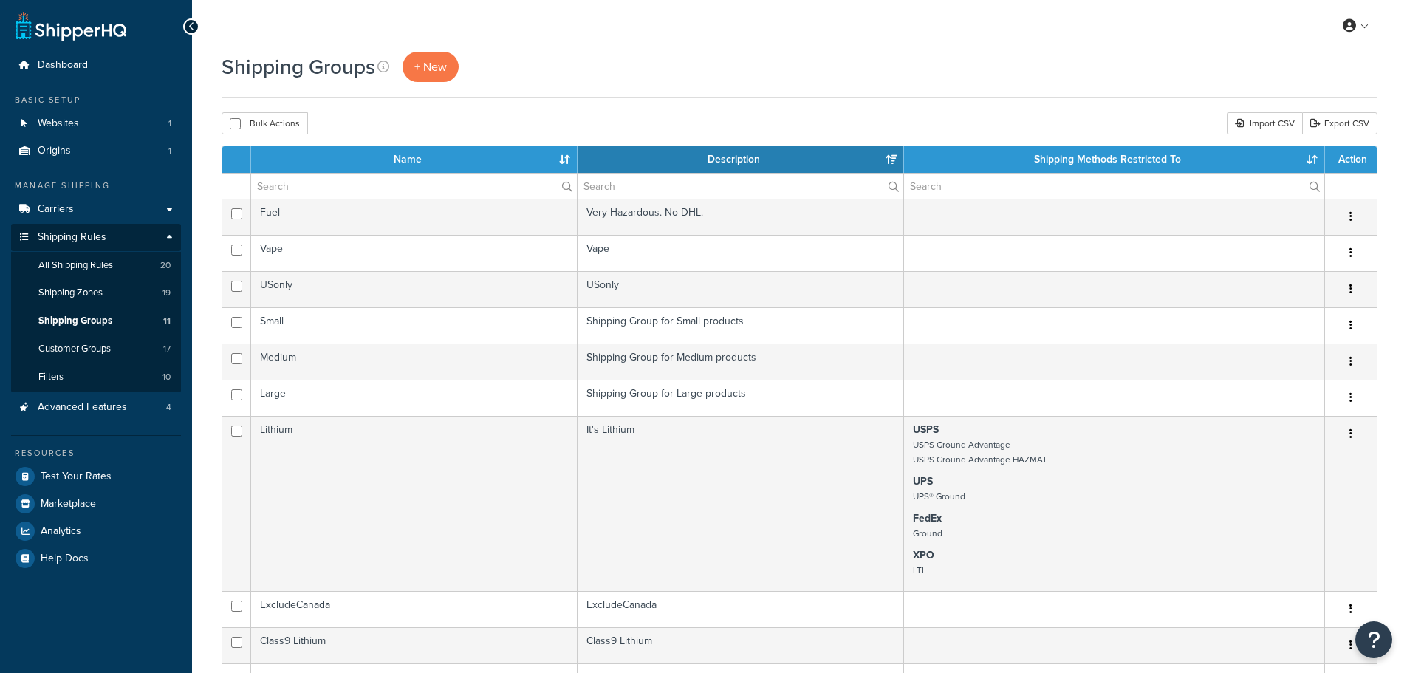
select select "15"
click at [59, 351] on span "Customer Groups" at bounding box center [74, 349] width 72 height 13
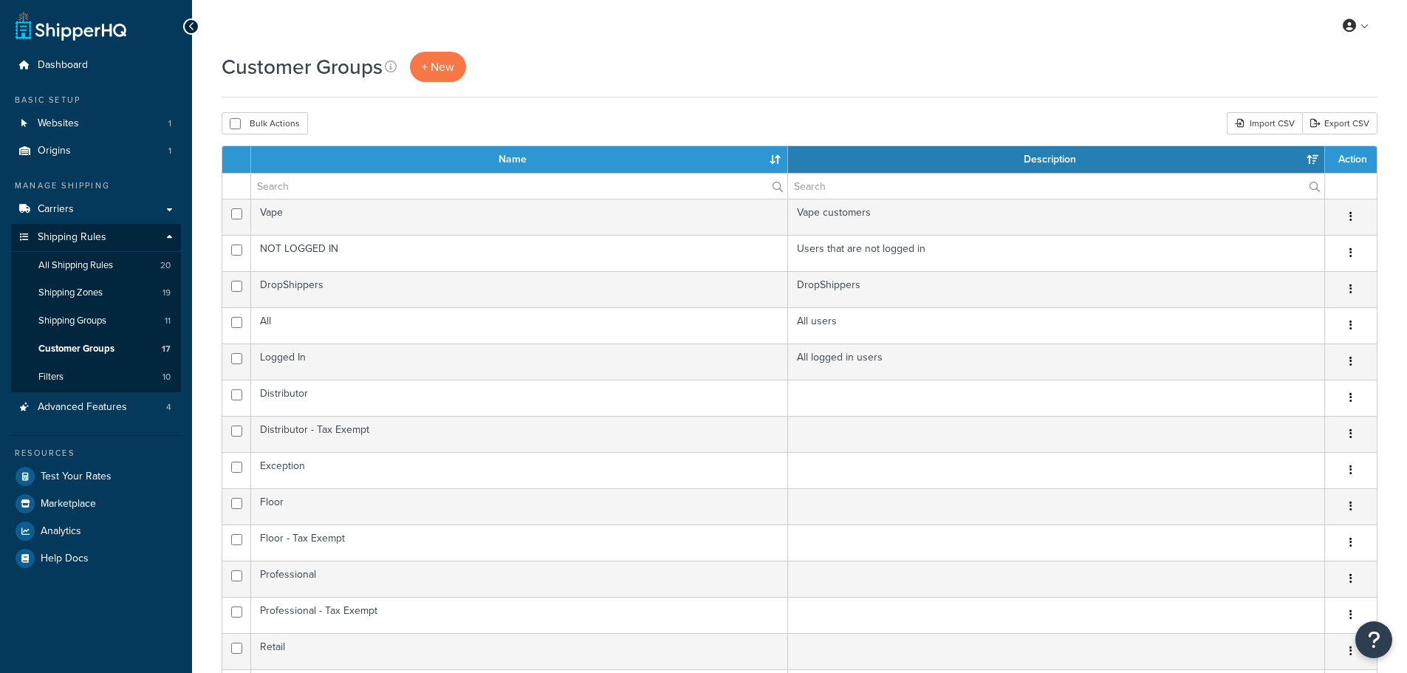
select select "15"
click at [95, 379] on link "Filters 10" at bounding box center [96, 376] width 170 height 27
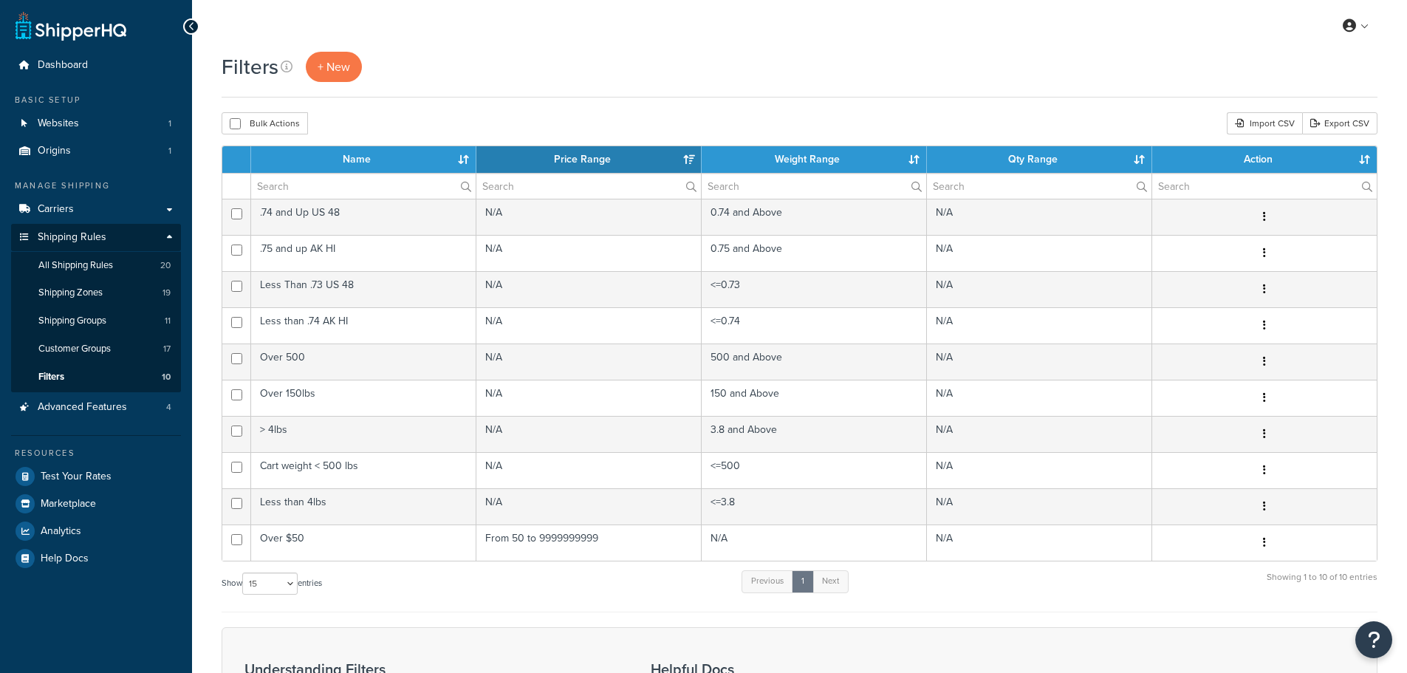
select select "15"
click at [88, 415] on link "Advanced Features 4" at bounding box center [96, 407] width 170 height 27
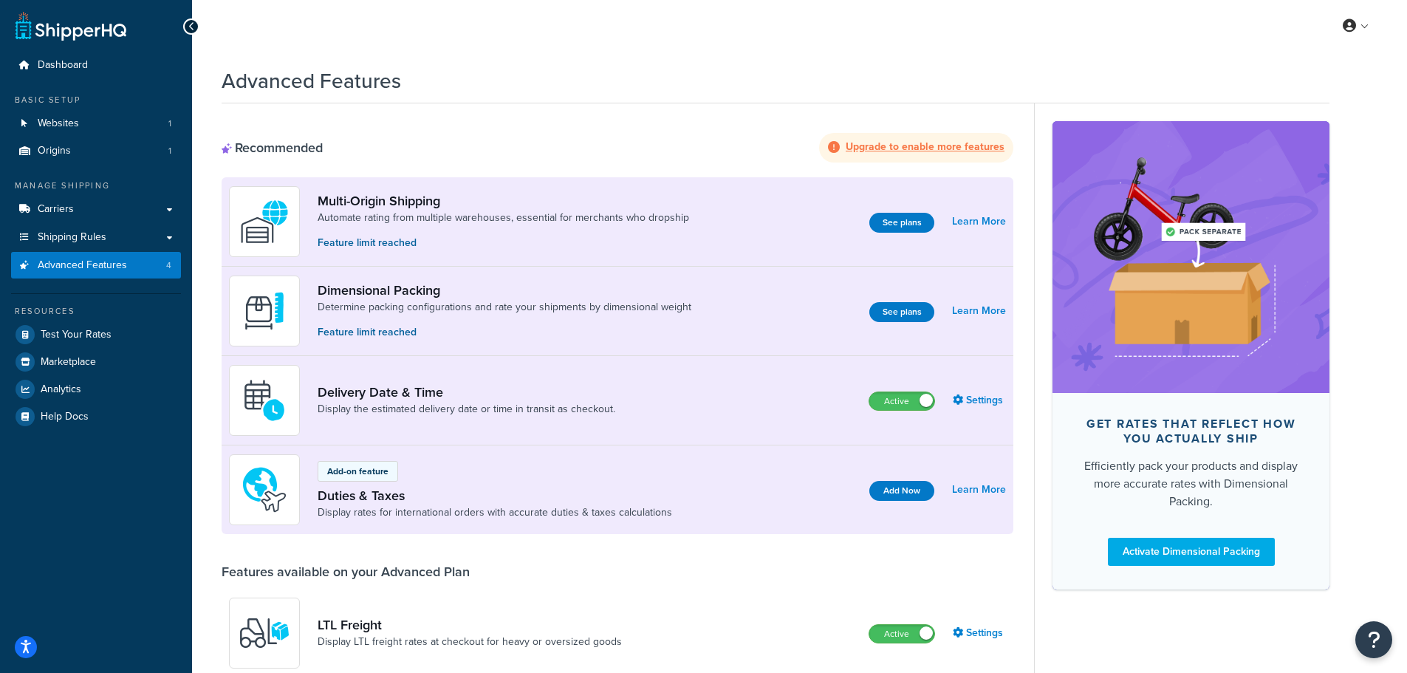
click at [792, 80] on div "Advanced Features" at bounding box center [776, 77] width 1108 height 36
